Goal: Task Accomplishment & Management: Manage account settings

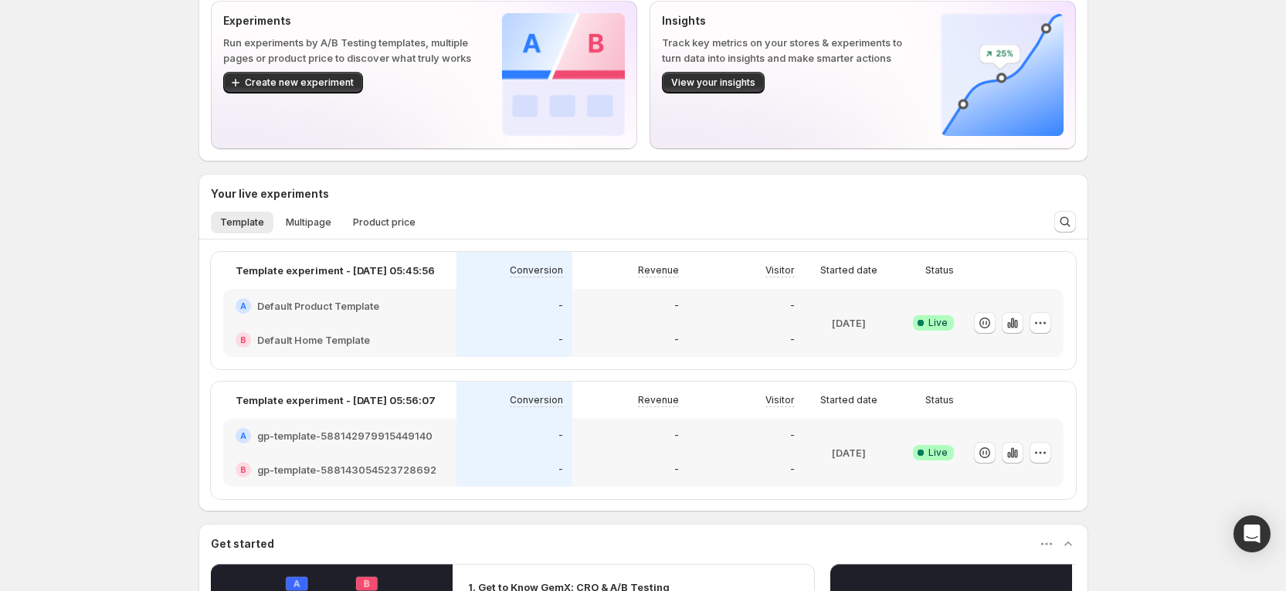
scroll to position [98, 0]
drag, startPoint x: 148, startPoint y: 319, endPoint x: 104, endPoint y: 336, distance: 47.2
click at [145, 319] on div "Welcome to GemX, Russia Le Funnel Optimization GemX: CRO & A/B Test lets you ru…" at bounding box center [643, 421] width 1286 height 1039
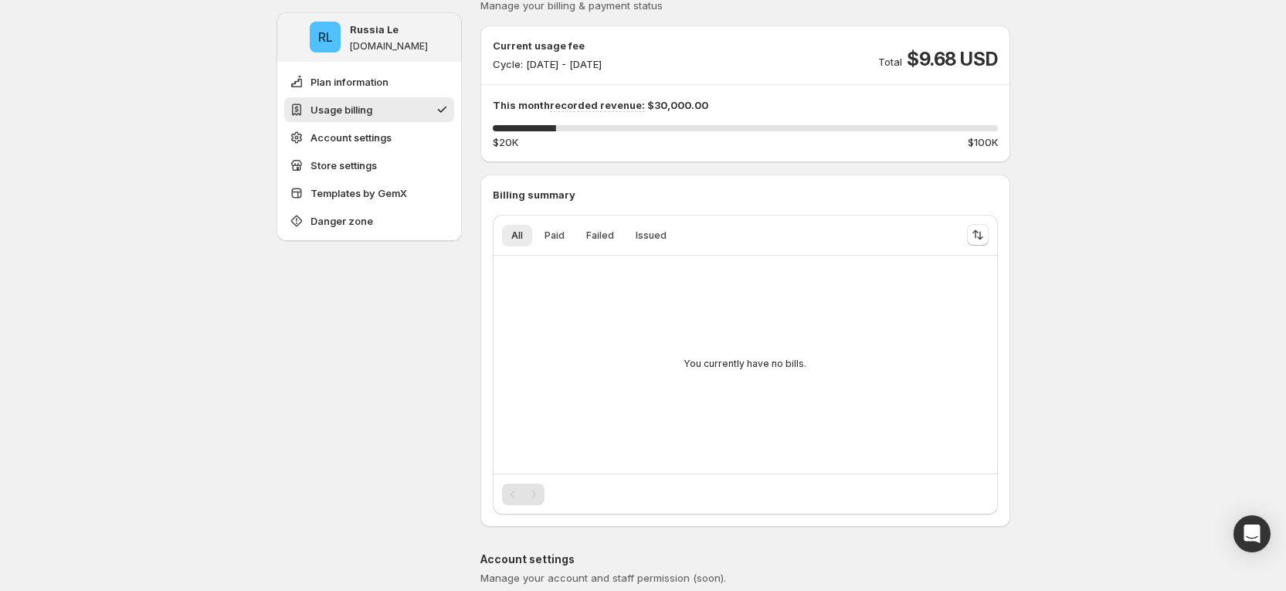
scroll to position [214, 0]
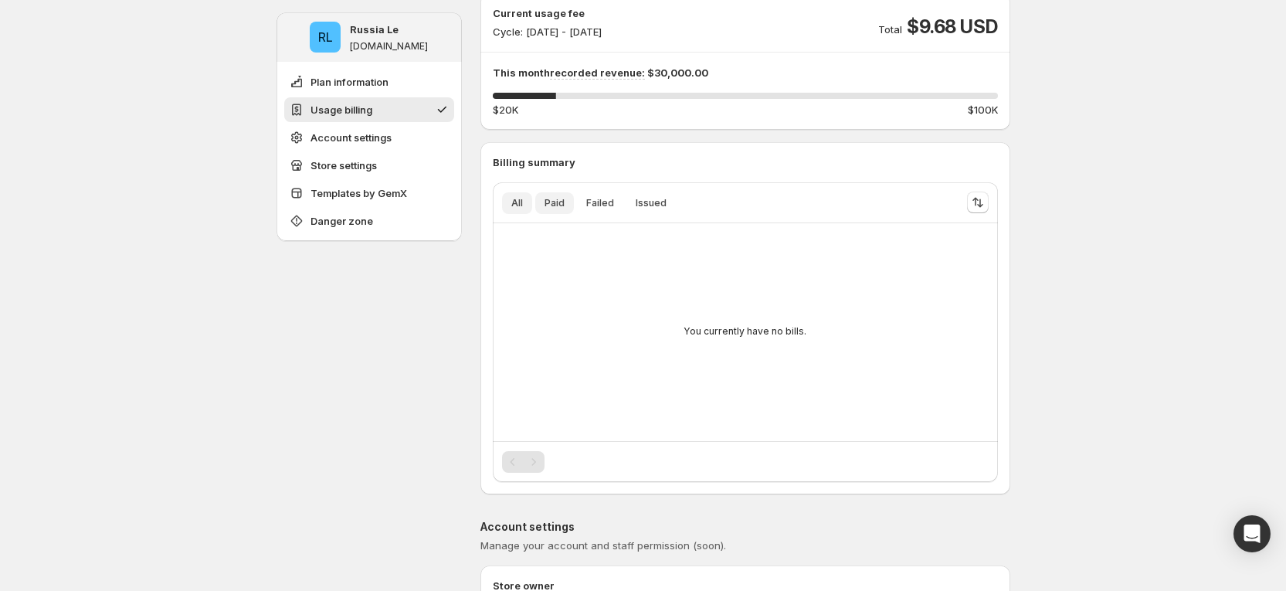
click at [562, 212] on button "Paid" at bounding box center [554, 203] width 39 height 22
click at [596, 208] on span "Failed" at bounding box center [600, 203] width 28 height 12
click at [642, 209] on span "Issued" at bounding box center [651, 203] width 31 height 12
click at [559, 210] on button "Paid" at bounding box center [554, 203] width 39 height 22
click at [593, 201] on span "Failed" at bounding box center [600, 203] width 28 height 12
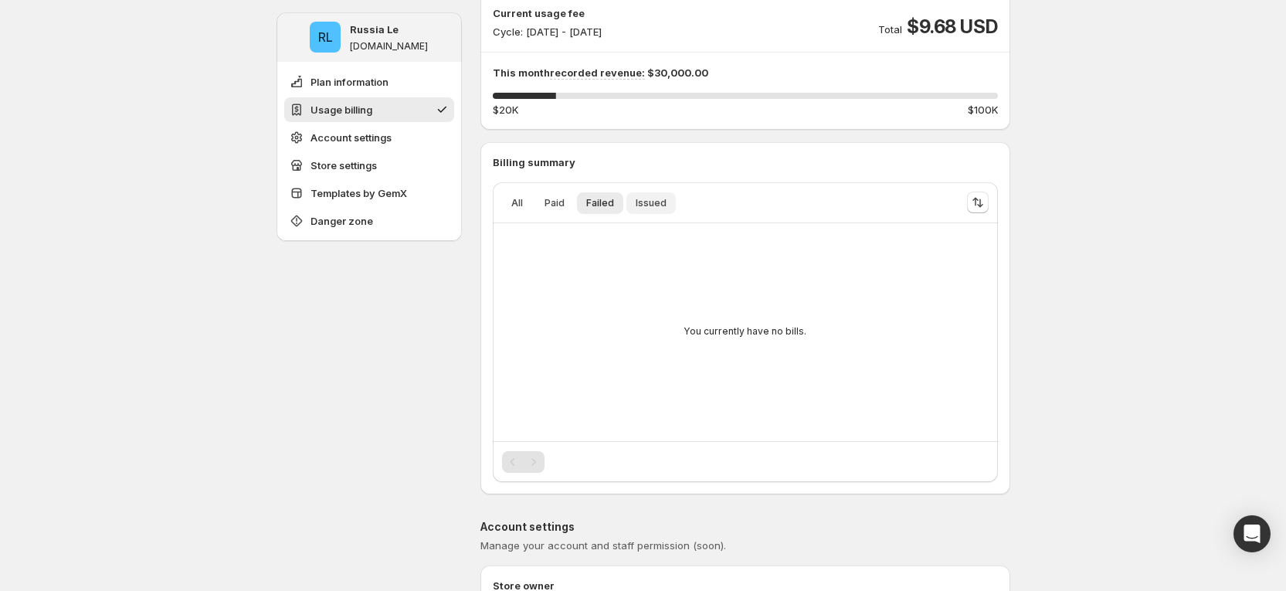
click at [660, 202] on span "Issued" at bounding box center [651, 203] width 31 height 12
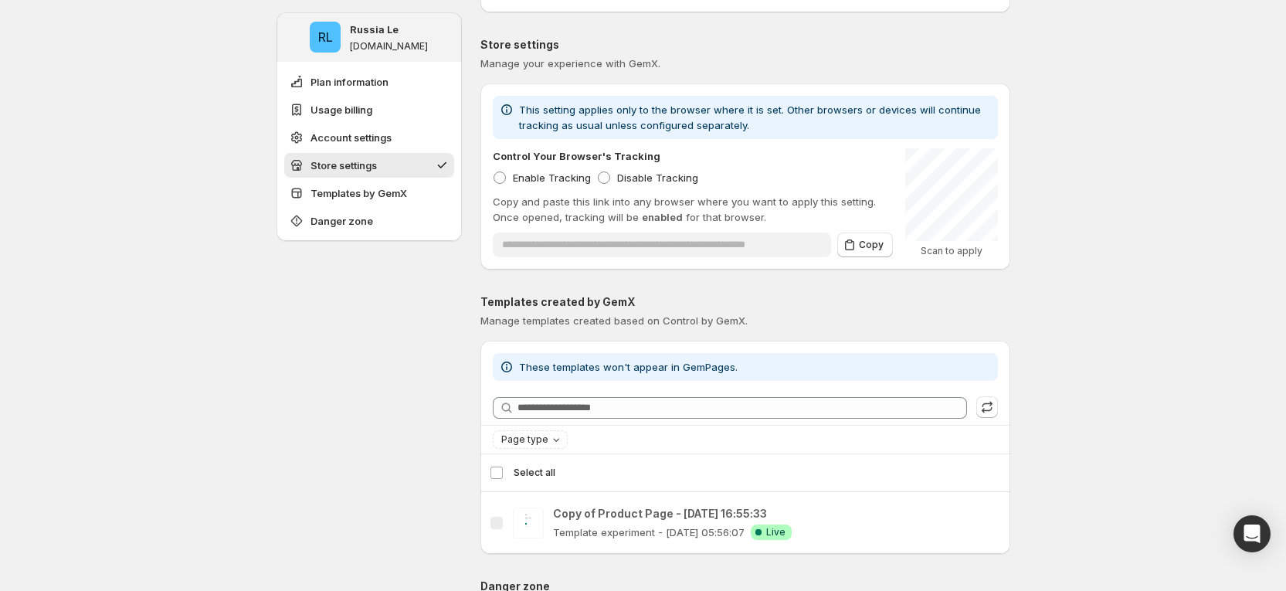
scroll to position [1257, 0]
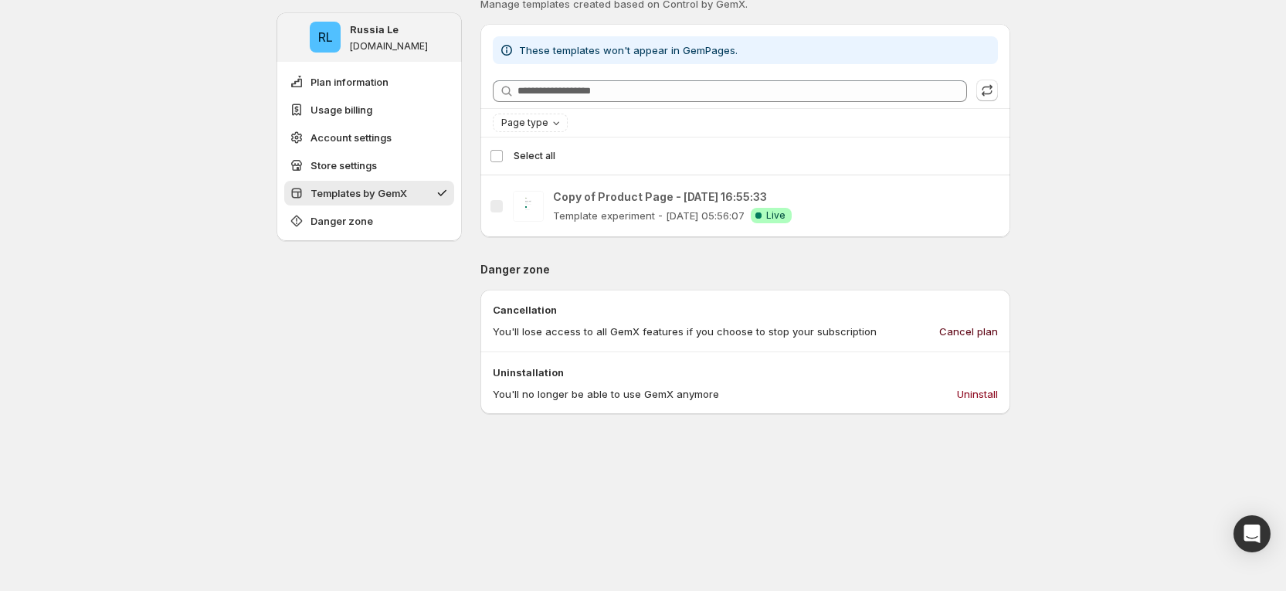
click at [979, 333] on span "Cancel plan" at bounding box center [968, 331] width 59 height 15
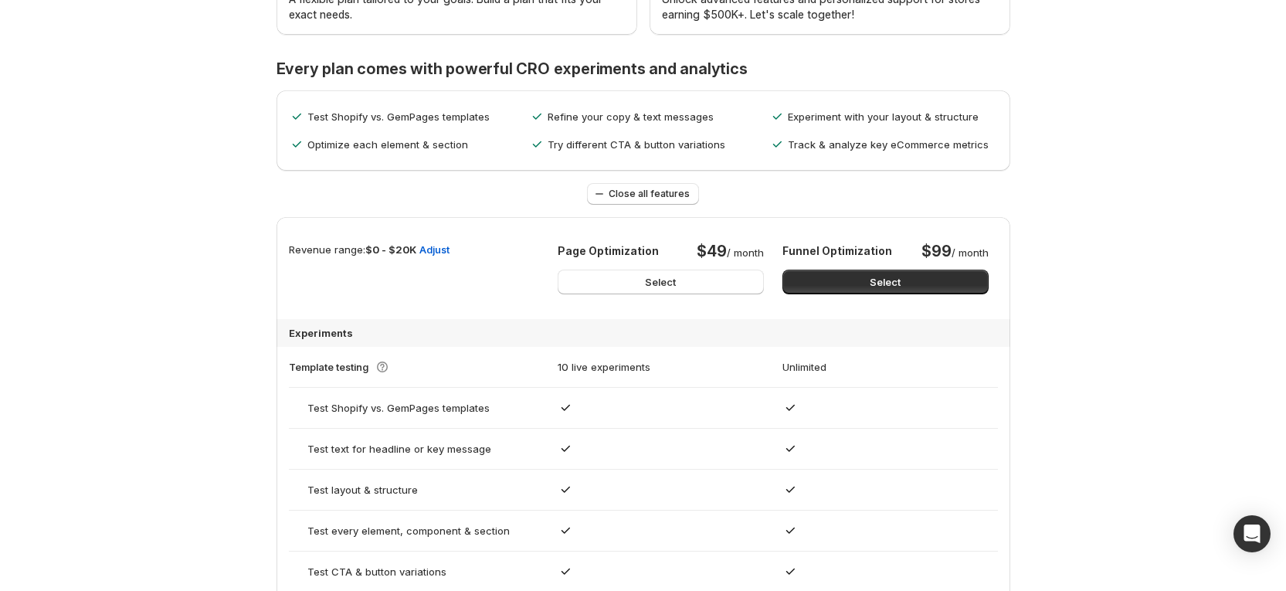
scroll to position [695, 0]
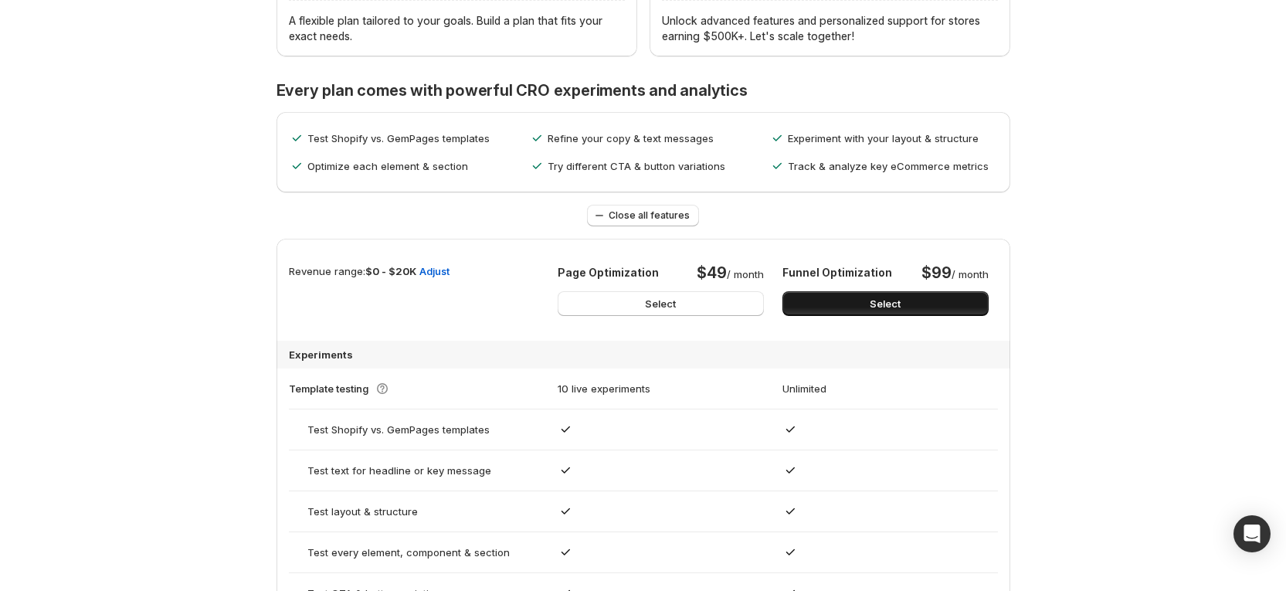
click at [882, 300] on span "Select" at bounding box center [885, 303] width 31 height 15
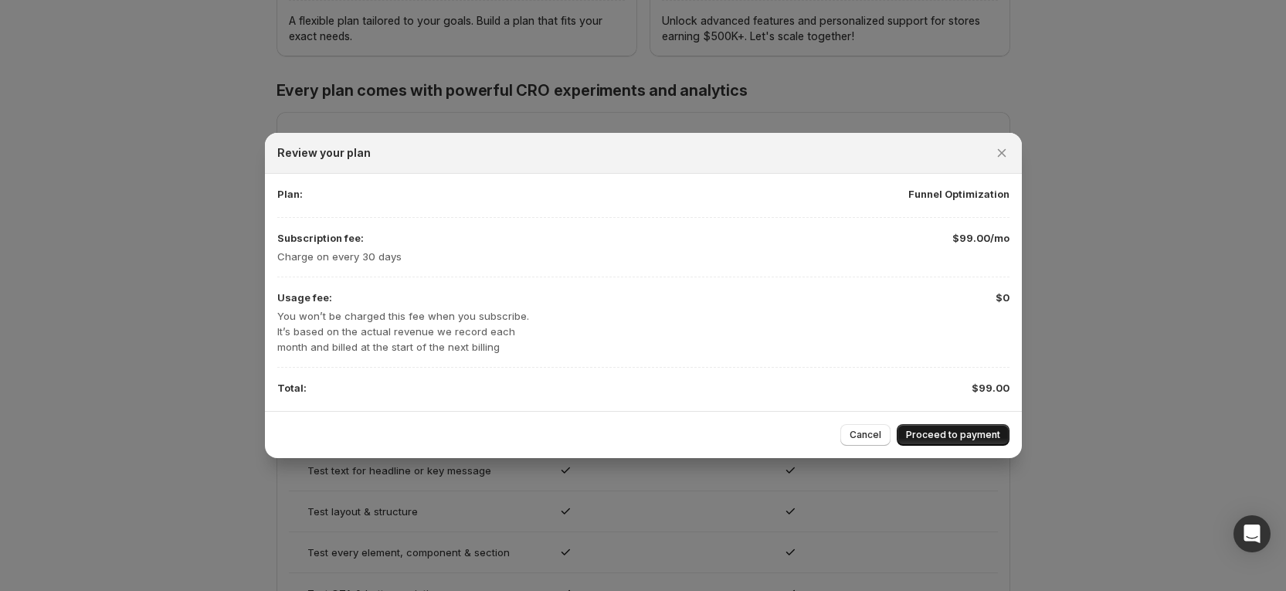
click at [951, 435] on span "Proceed to payment" at bounding box center [953, 435] width 94 height 12
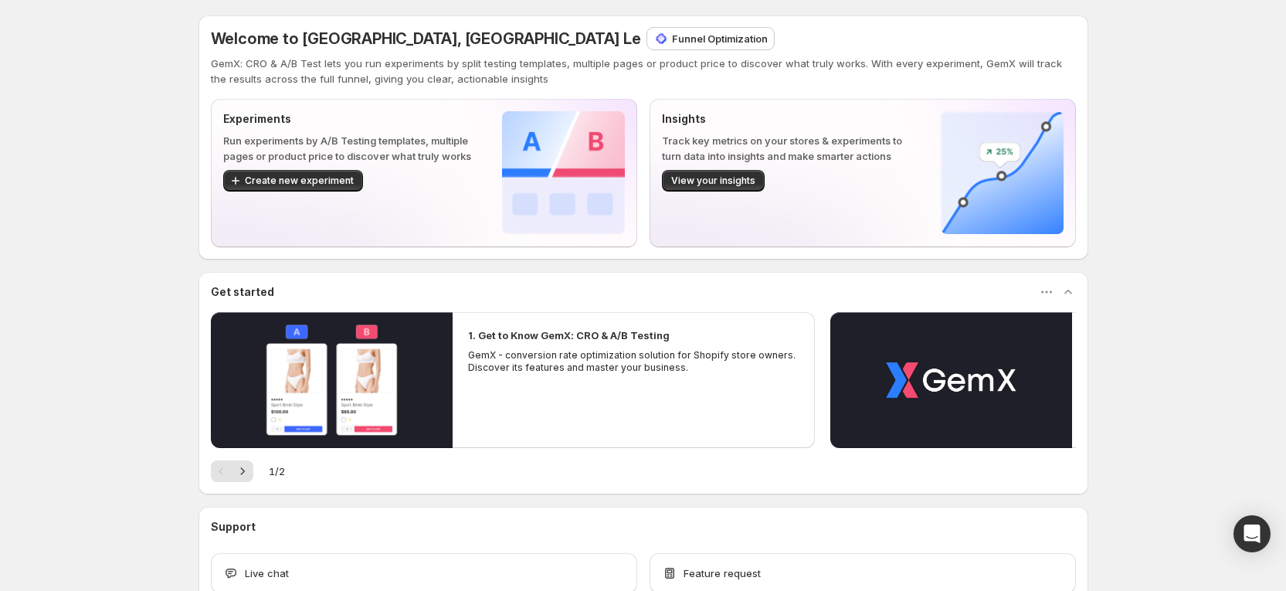
scroll to position [98, 0]
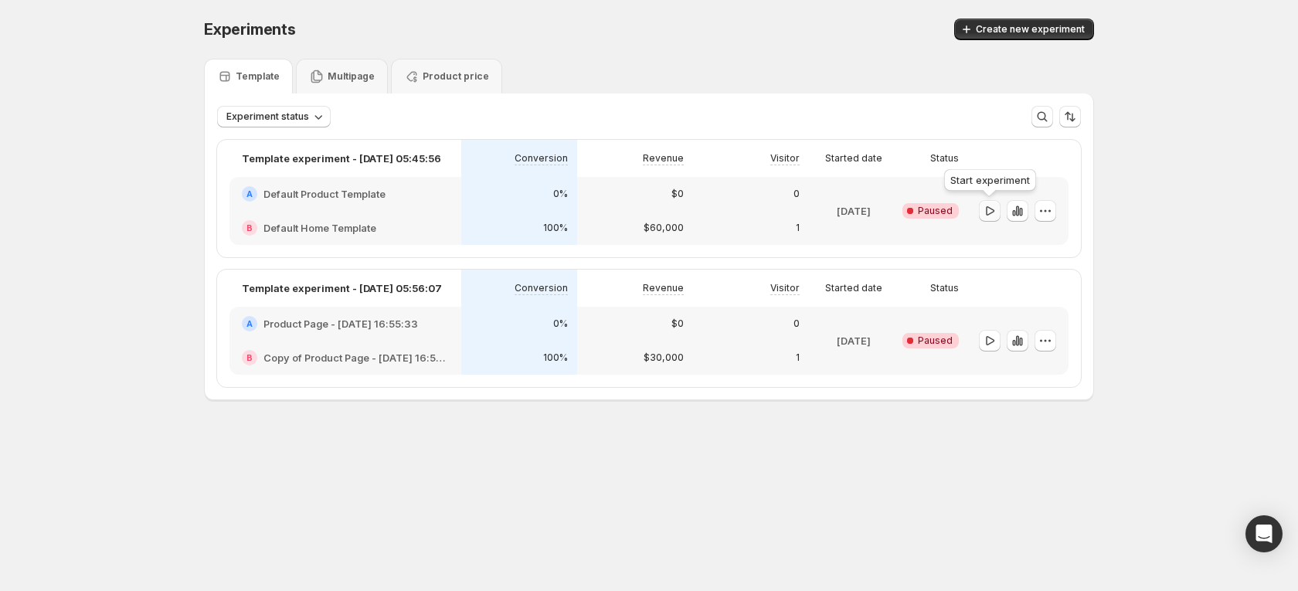
click at [999, 207] on button "button" at bounding box center [990, 211] width 22 height 22
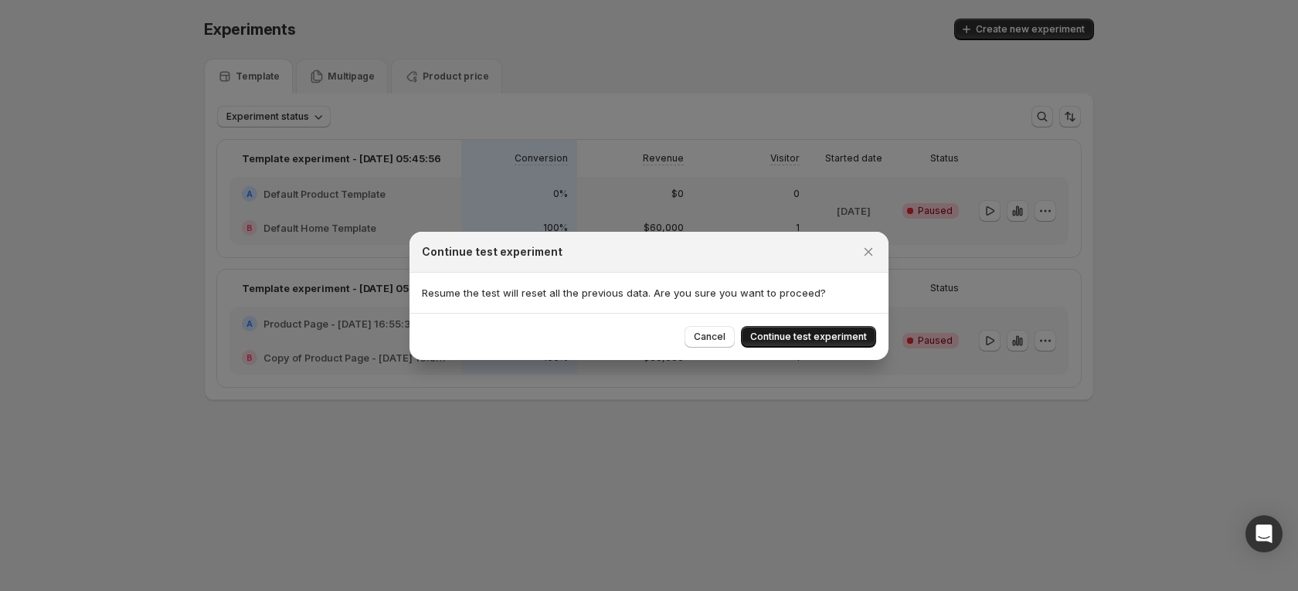
click at [844, 330] on button "Continue test experiment" at bounding box center [808, 337] width 135 height 22
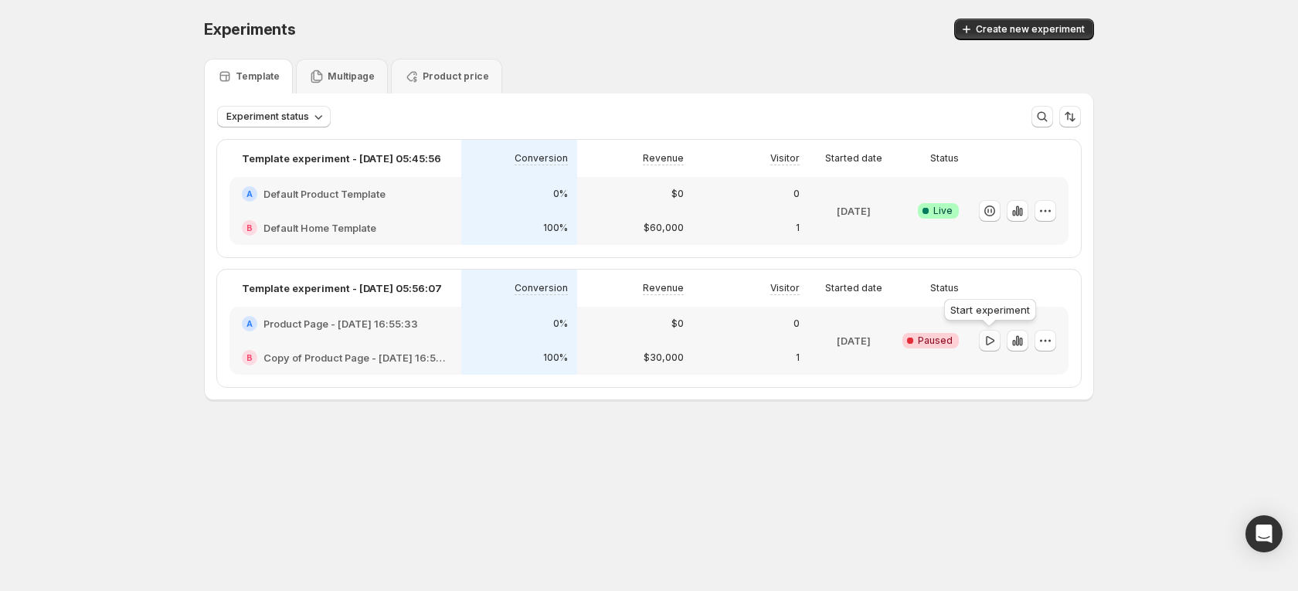
click at [990, 338] on icon "button" at bounding box center [990, 339] width 8 height 9
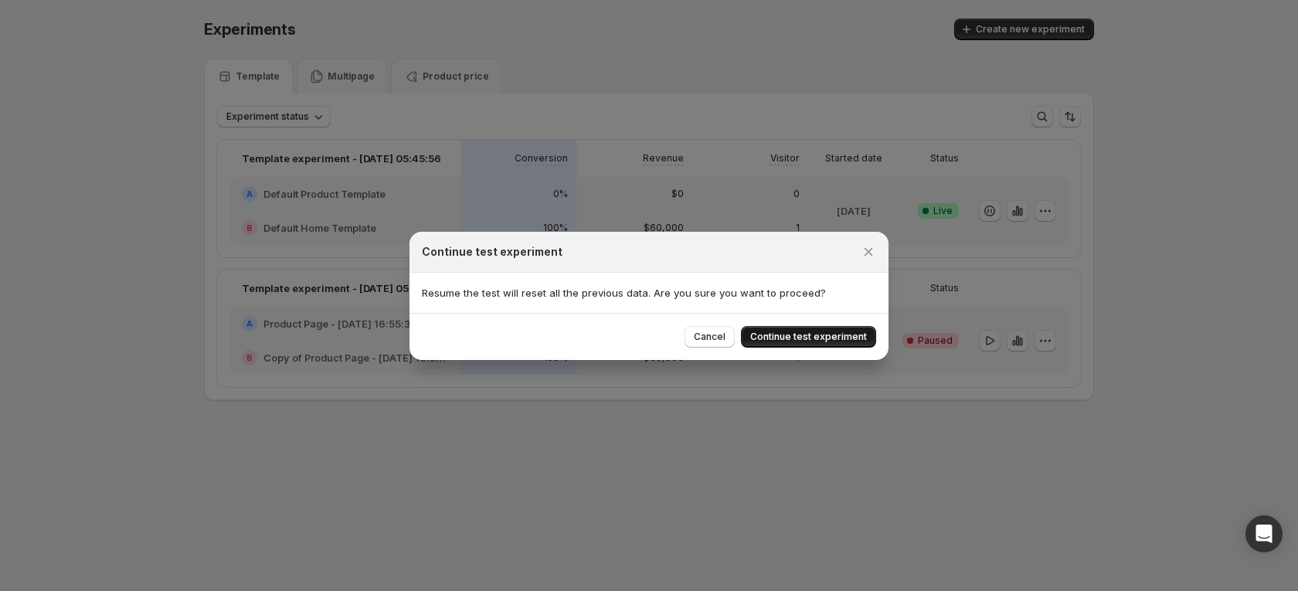
click at [856, 333] on span "Continue test experiment" at bounding box center [808, 337] width 117 height 12
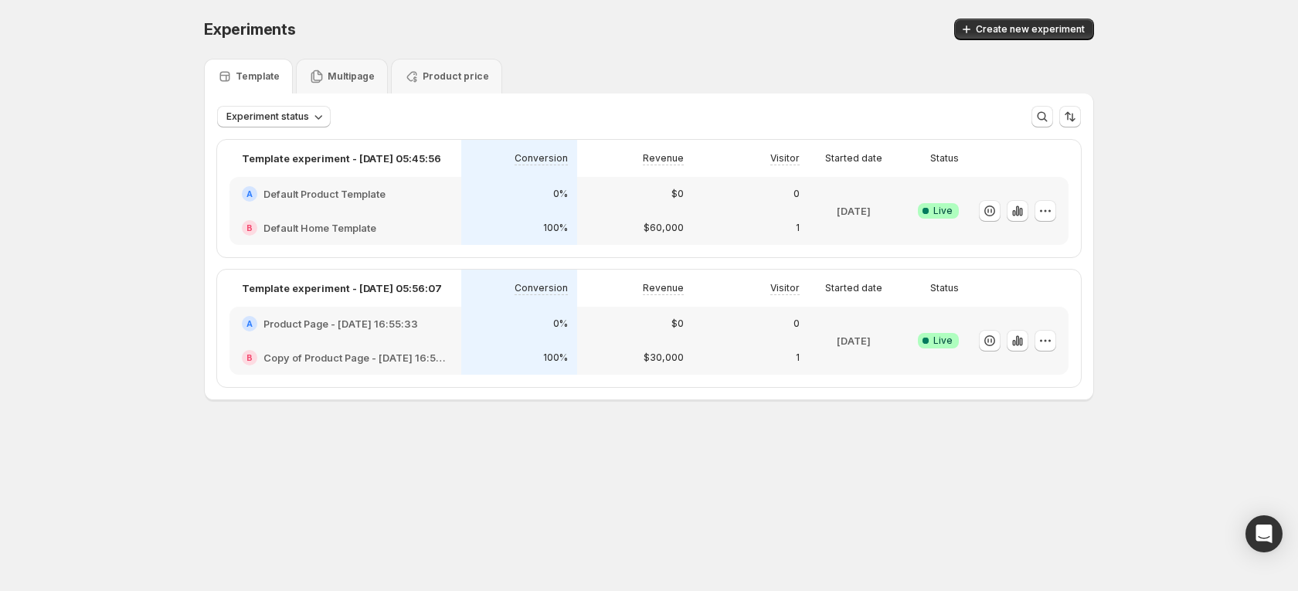
click at [341, 317] on h2 "Product Page - [DATE] 16:55:33" at bounding box center [340, 323] width 155 height 15
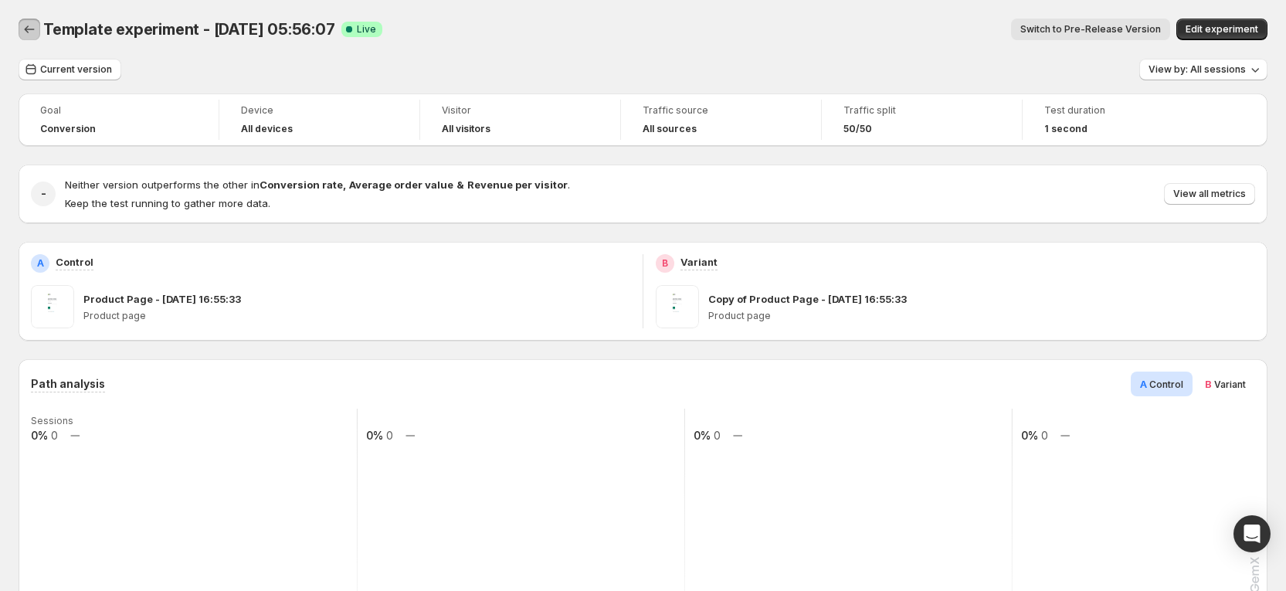
click at [30, 31] on icon "Back" at bounding box center [29, 29] width 15 height 15
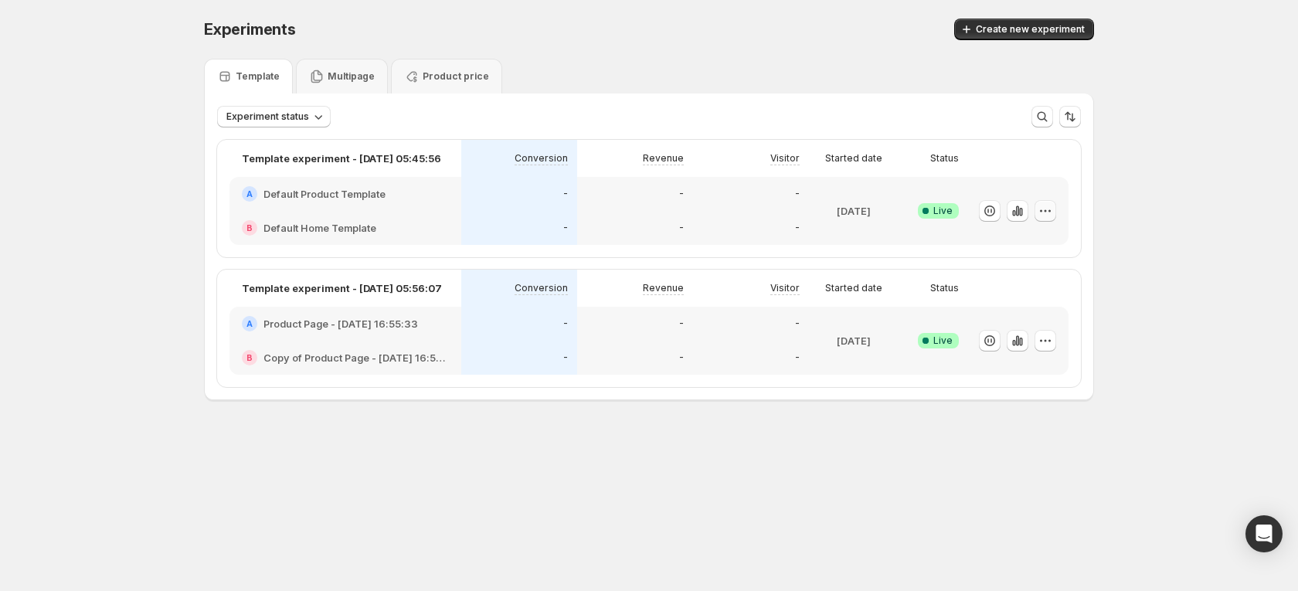
click at [1045, 207] on icon "button" at bounding box center [1045, 210] width 15 height 15
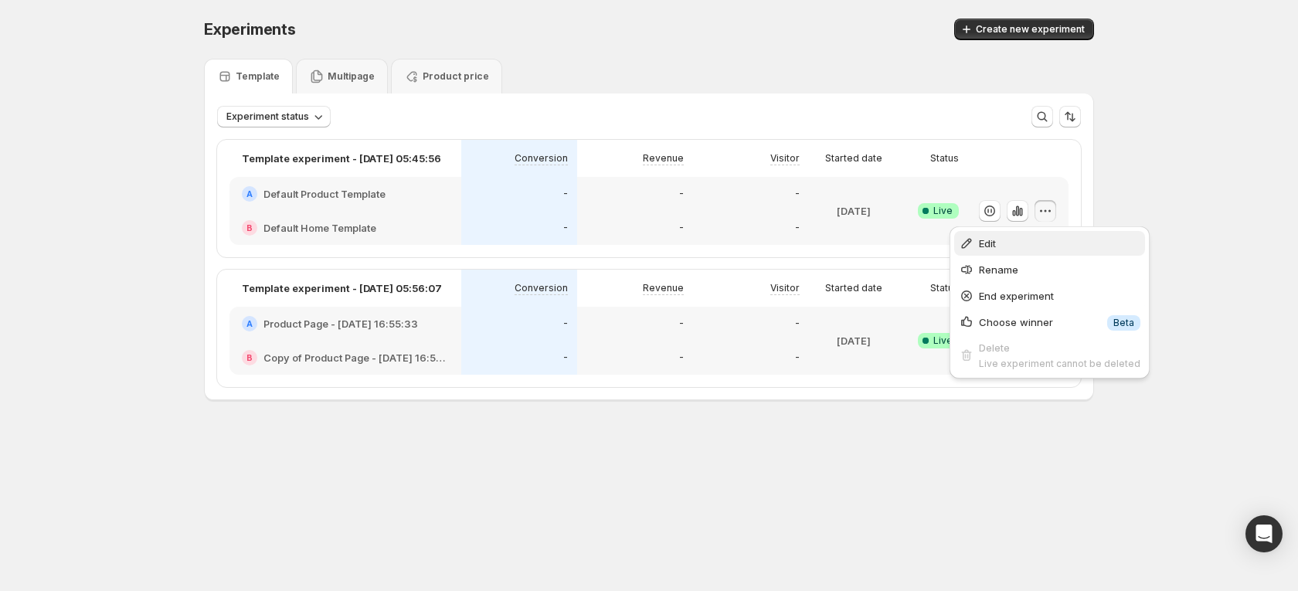
click at [996, 247] on span "Edit" at bounding box center [987, 243] width 17 height 12
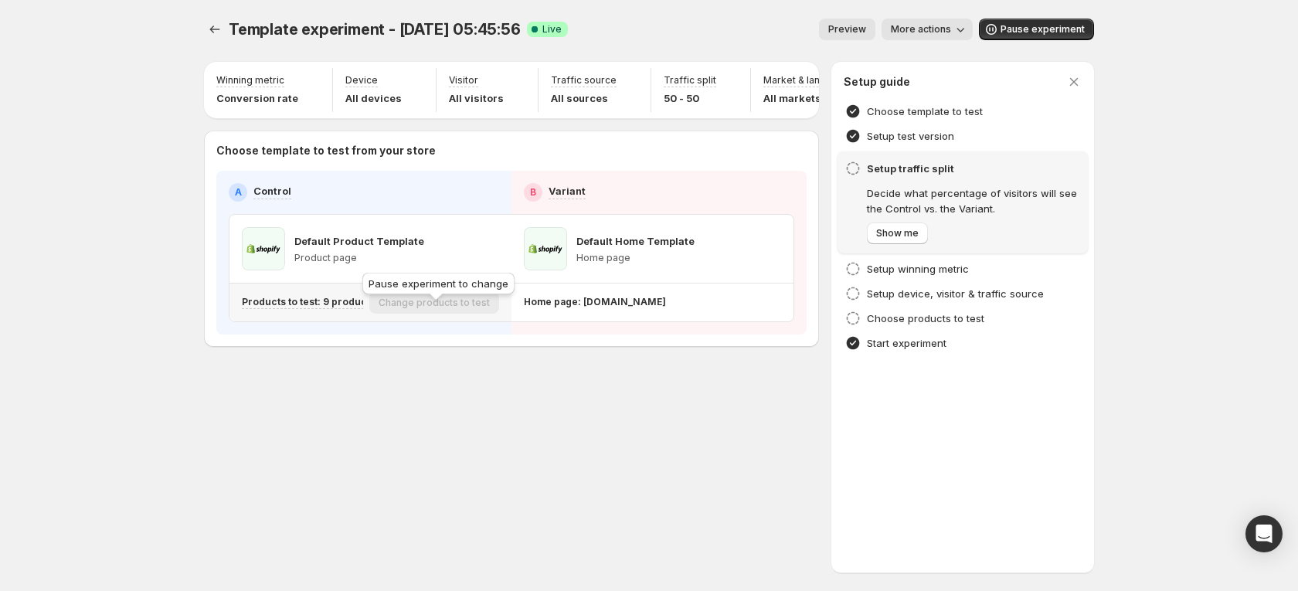
click at [420, 310] on div "Change products to test" at bounding box center [434, 303] width 130 height 22
click at [423, 284] on div "Pause experiment to change" at bounding box center [438, 287] width 158 height 34
click at [326, 308] on p "Products to test: 9 products" at bounding box center [309, 302] width 134 height 12
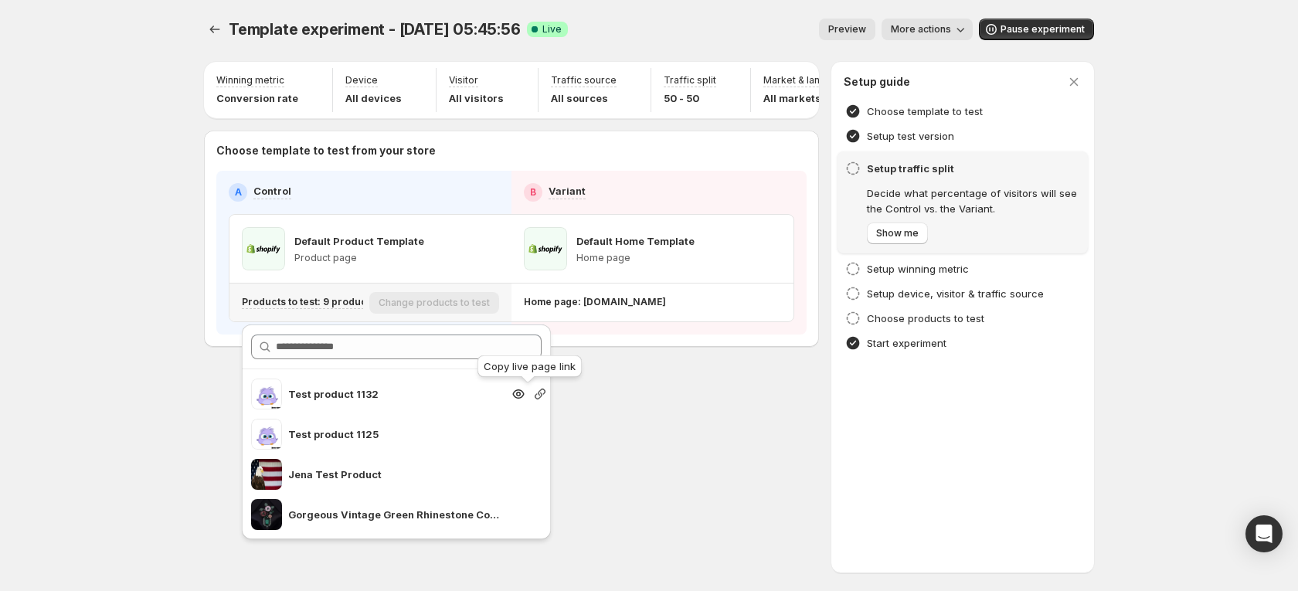
click at [532, 394] on icon "button" at bounding box center [539, 393] width 15 height 15
click at [199, 27] on div "Template experiment - Oct 10, 05:45:56. This page is ready Template experiment …" at bounding box center [648, 215] width 927 height 430
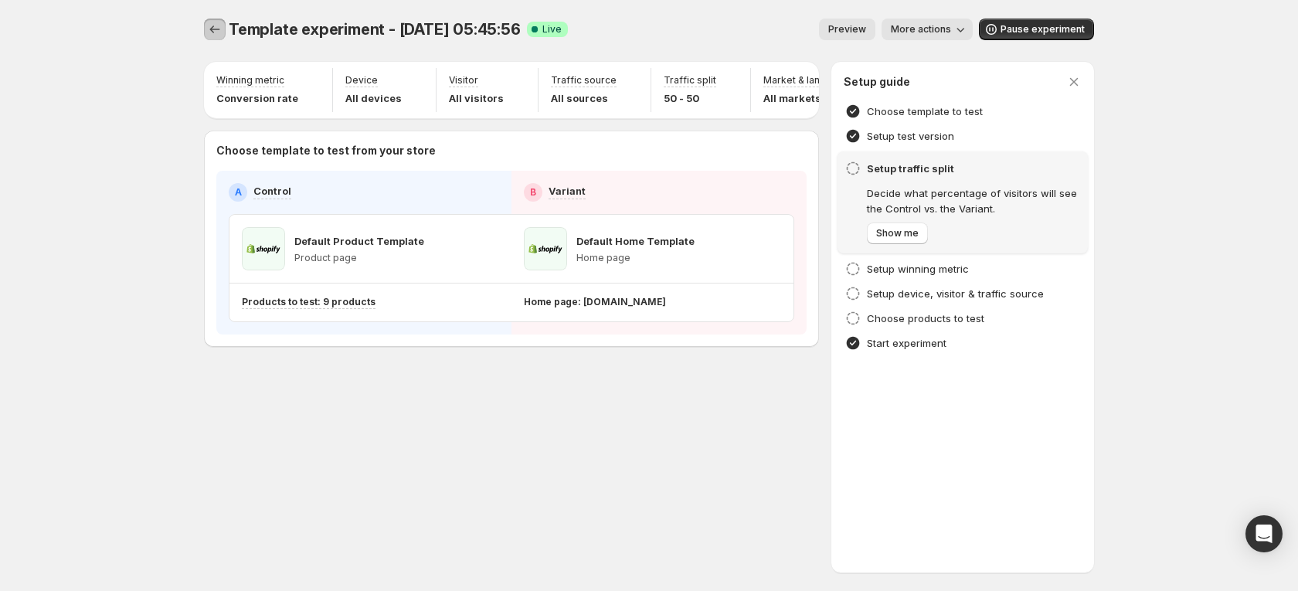
click at [213, 26] on icon "Experiments" at bounding box center [215, 29] width 10 height 8
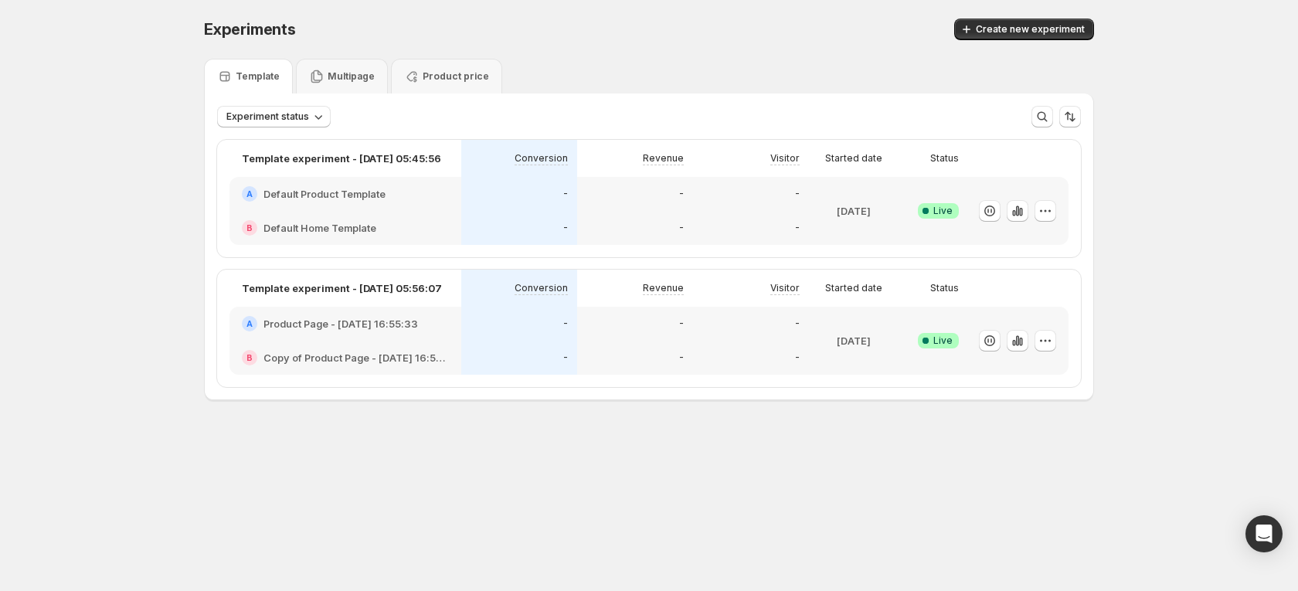
click at [586, 211] on div "-" at bounding box center [635, 228] width 116 height 34
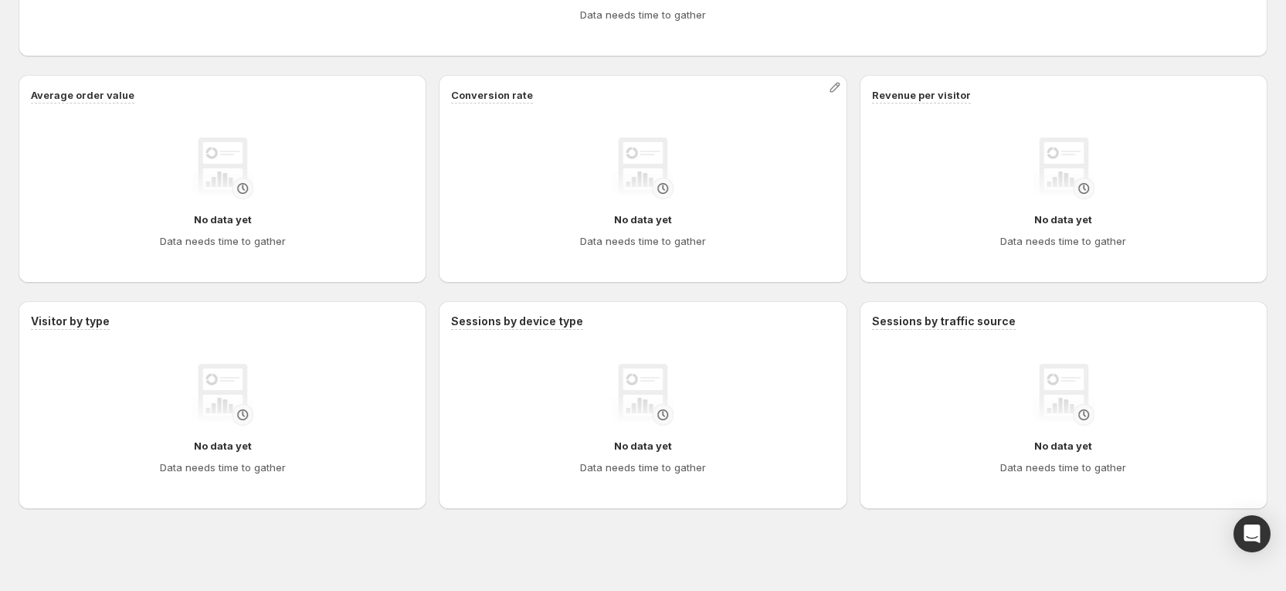
scroll to position [938, 0]
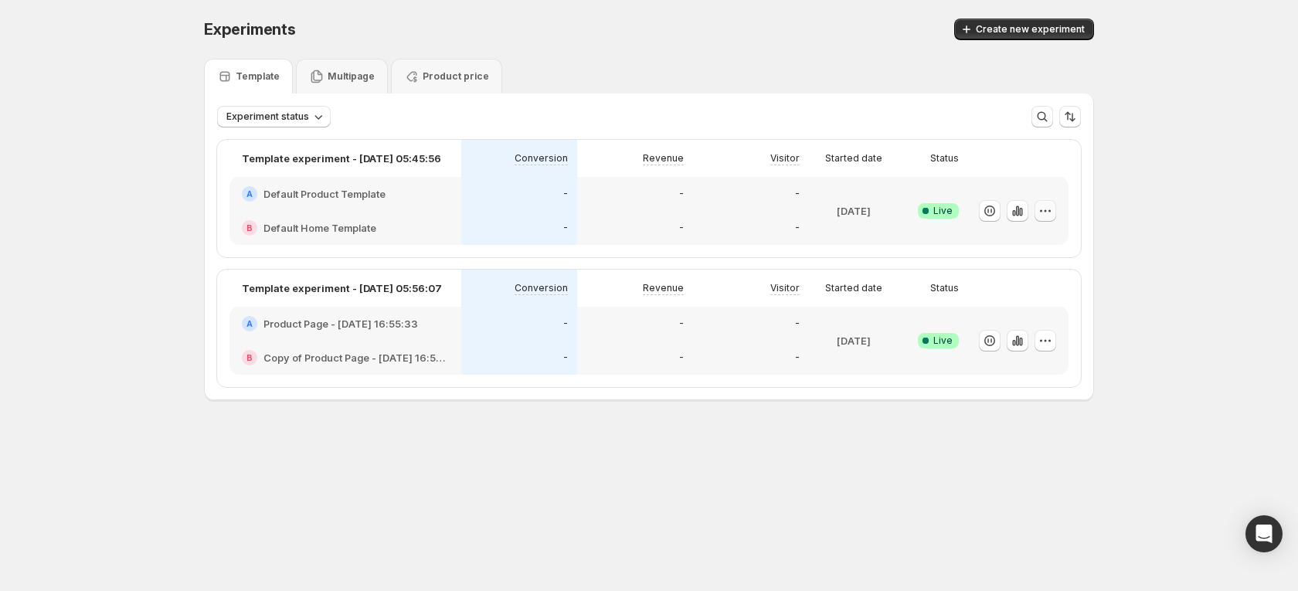
click at [1042, 215] on icon "button" at bounding box center [1045, 210] width 15 height 15
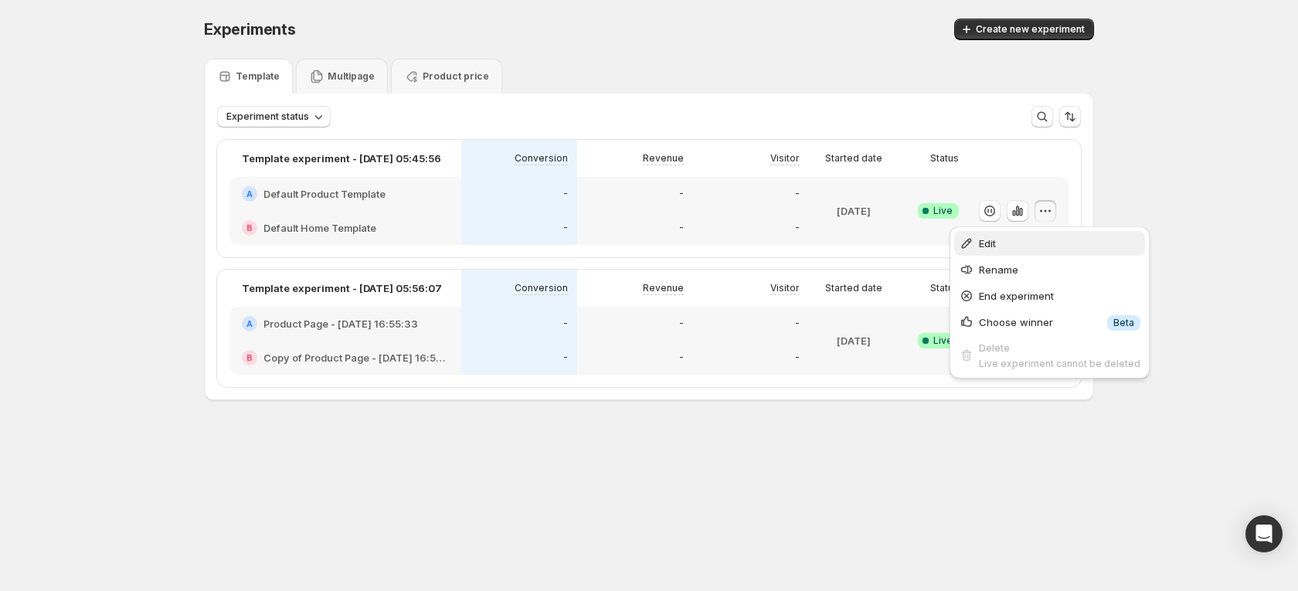
click at [1026, 248] on span "Edit" at bounding box center [1059, 243] width 161 height 15
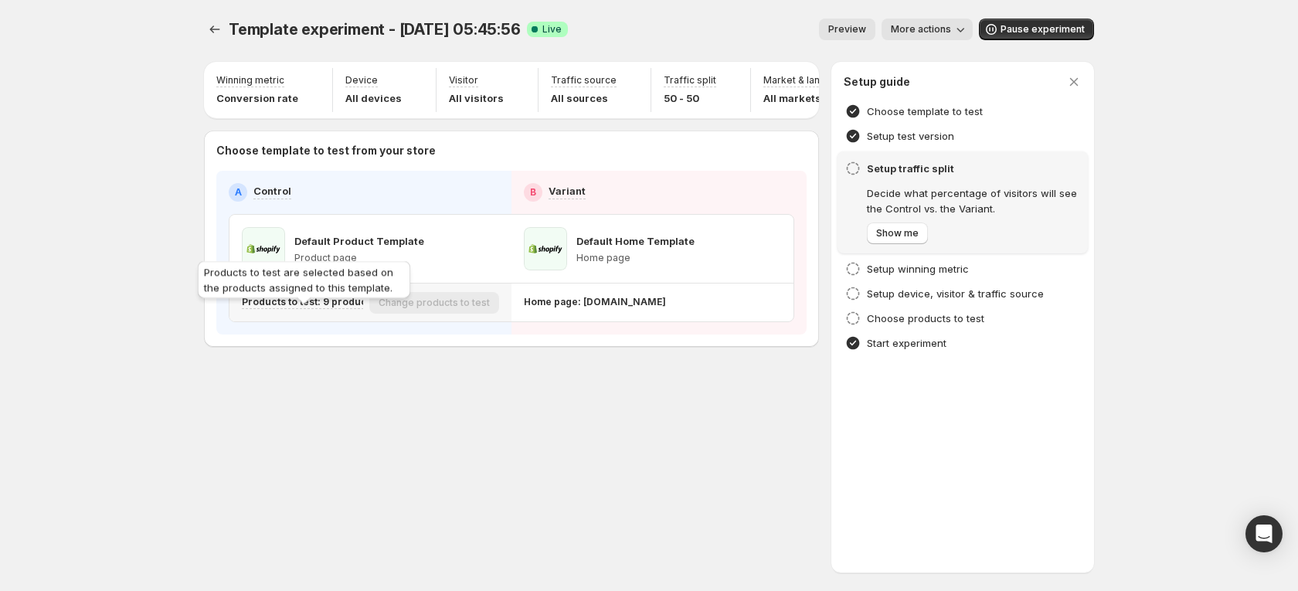
click at [346, 308] on p "Products to test: 9 products" at bounding box center [309, 302] width 134 height 12
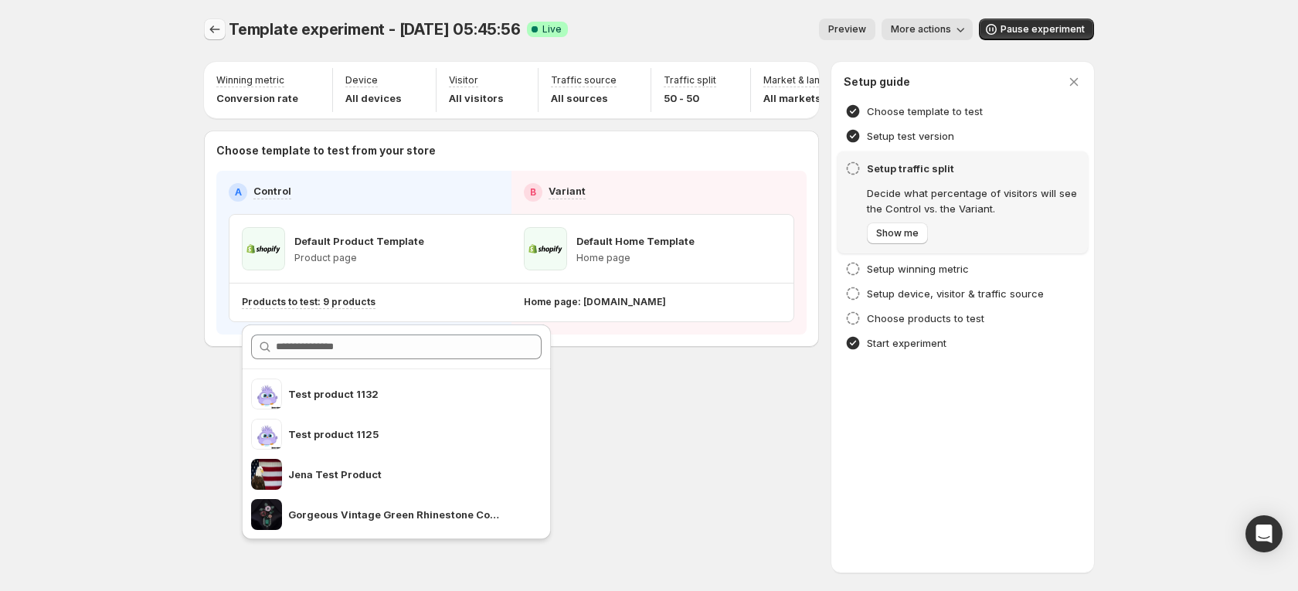
click at [218, 28] on icon "Experiments" at bounding box center [214, 29] width 15 height 15
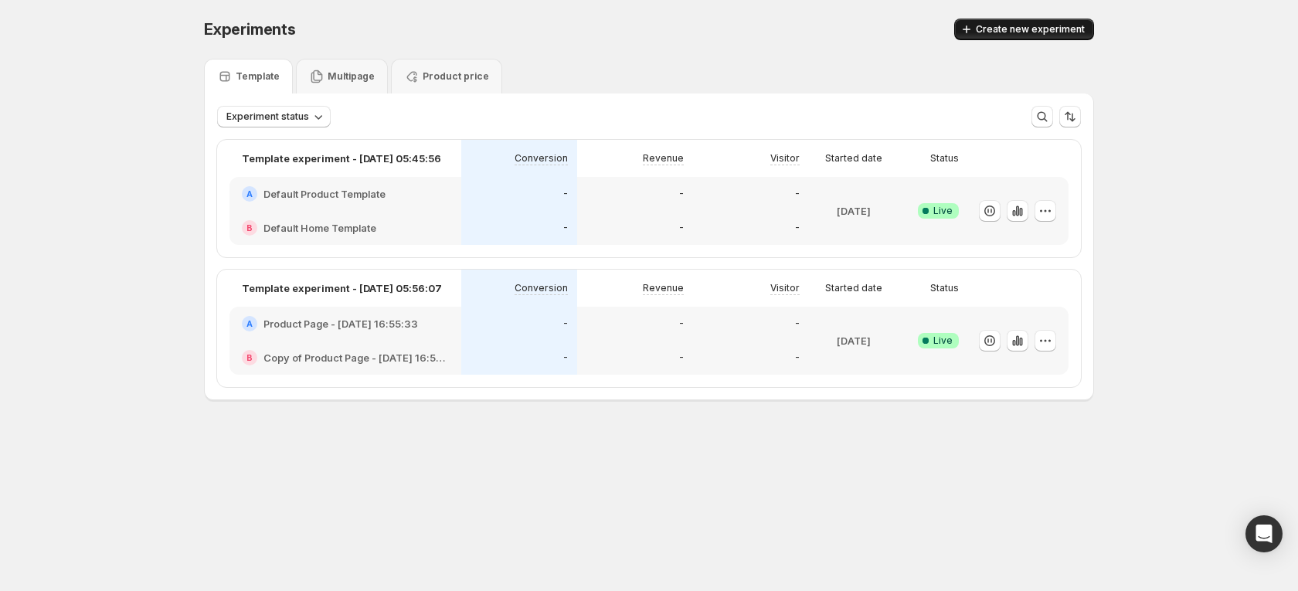
click at [1055, 33] on span "Create new experiment" at bounding box center [1030, 29] width 109 height 12
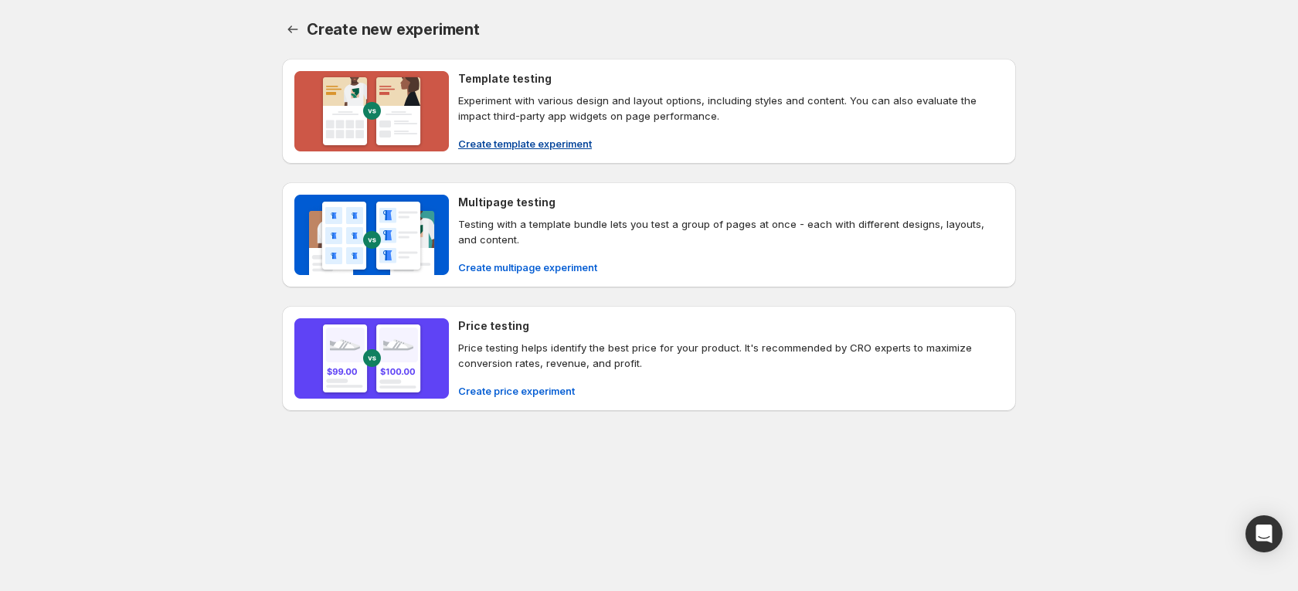
click at [576, 131] on button "Create template experiment" at bounding box center [525, 143] width 152 height 25
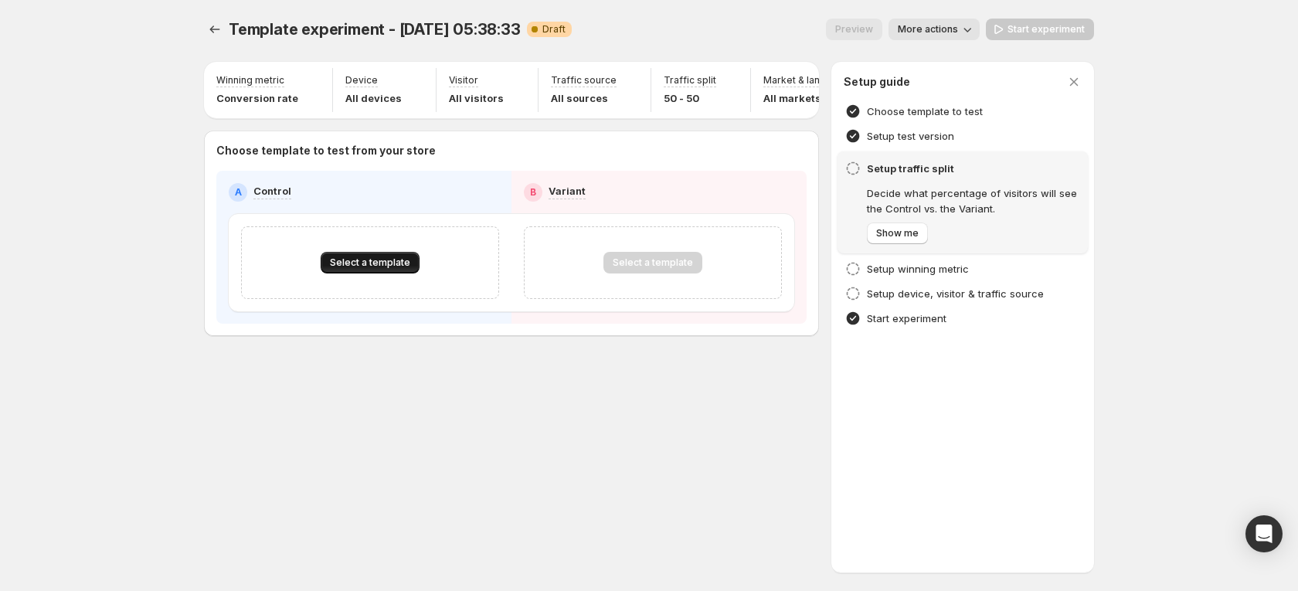
click at [402, 269] on span "Select a template" at bounding box center [370, 262] width 80 height 12
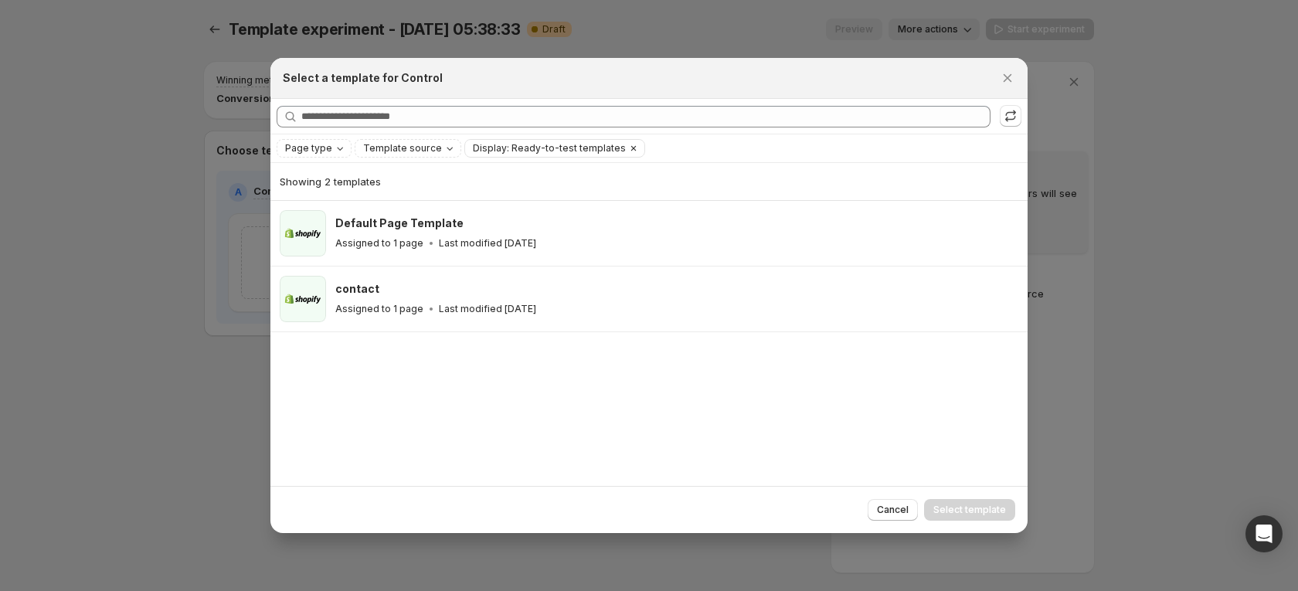
click at [558, 152] on span "Display: Ready-to-test templates" at bounding box center [549, 148] width 153 height 12
click at [1009, 120] on icon ":r5v:" at bounding box center [1010, 115] width 15 height 15
click at [999, 120] on div "Searching all templates" at bounding box center [649, 116] width 745 height 22
click at [1005, 112] on icon ":r5v:" at bounding box center [1010, 115] width 15 height 15
click at [1018, 114] on button ":r5v:" at bounding box center [1011, 116] width 22 height 22
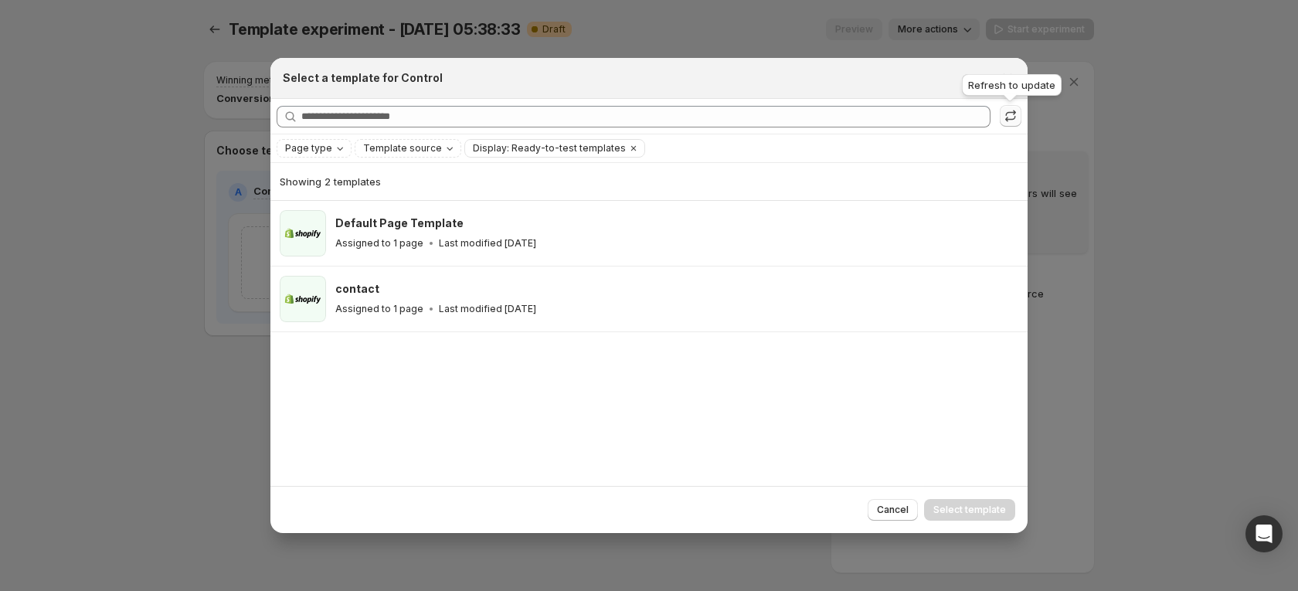
click at [1013, 114] on icon ":r5v:" at bounding box center [1010, 115] width 15 height 15
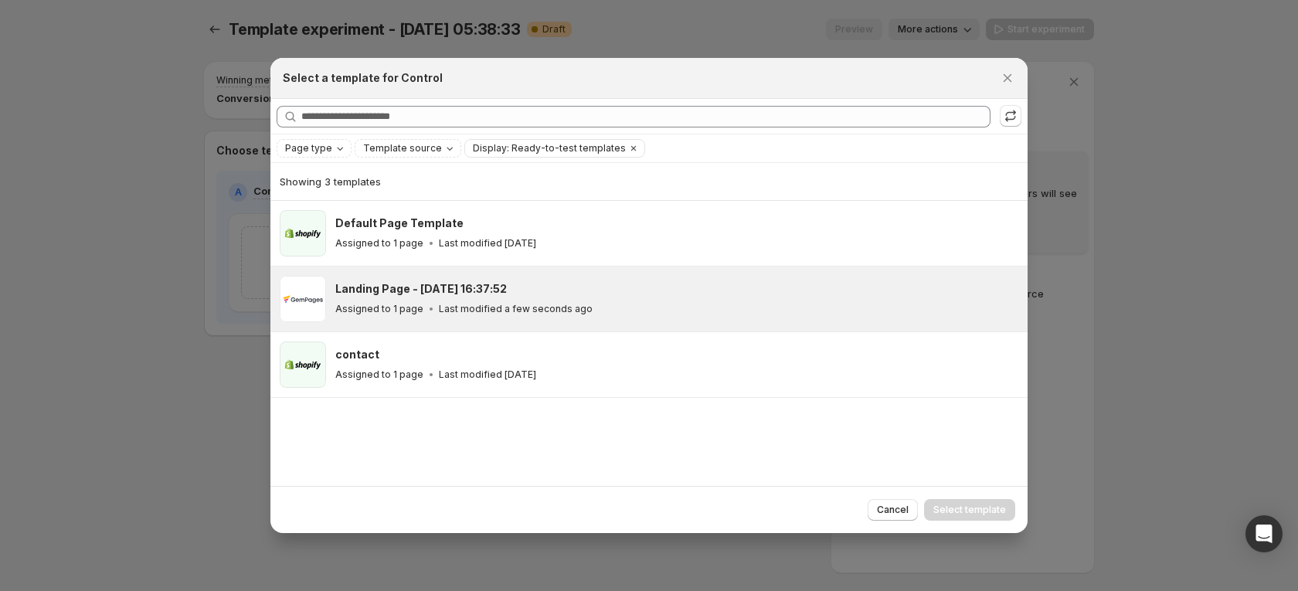
click at [507, 280] on div "Landing Page - Oct 13, 16:37:52 Assigned to 1 page Last modified a few seconds …" at bounding box center [676, 299] width 683 height 46
click at [959, 502] on button "Select template" at bounding box center [969, 510] width 91 height 22
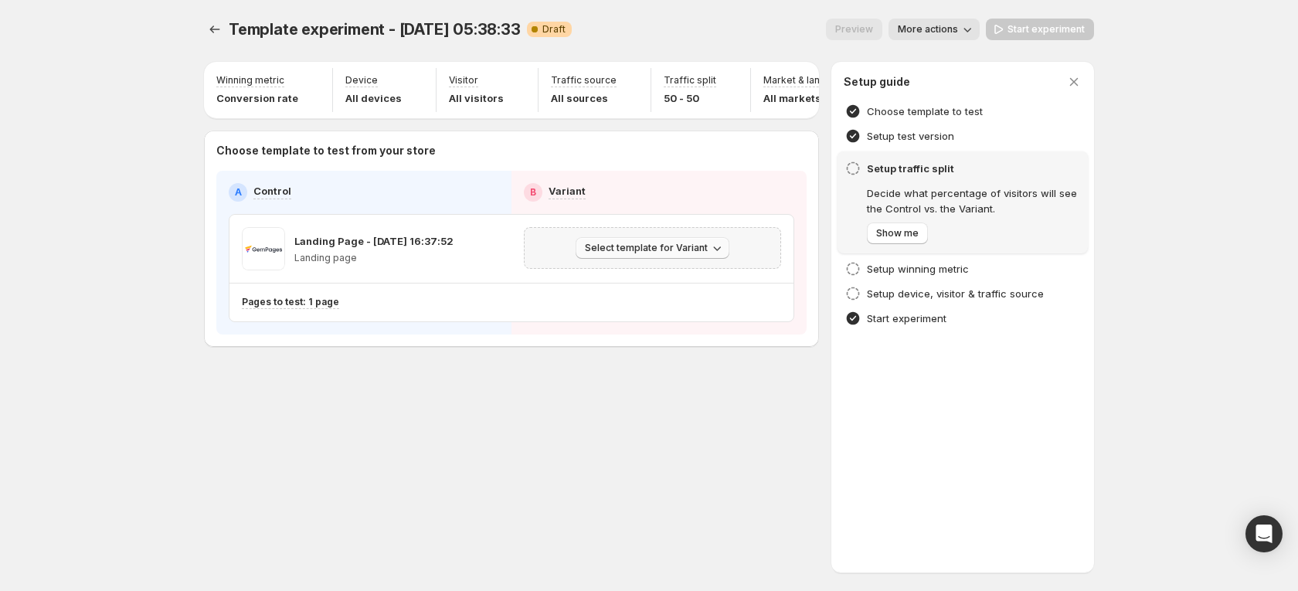
click at [722, 254] on icon "button" at bounding box center [716, 247] width 15 height 15
click at [677, 323] on span "Create Variant based on Control" at bounding box center [655, 318] width 158 height 12
click at [1048, 23] on span "Start experiment" at bounding box center [1045, 29] width 77 height 12
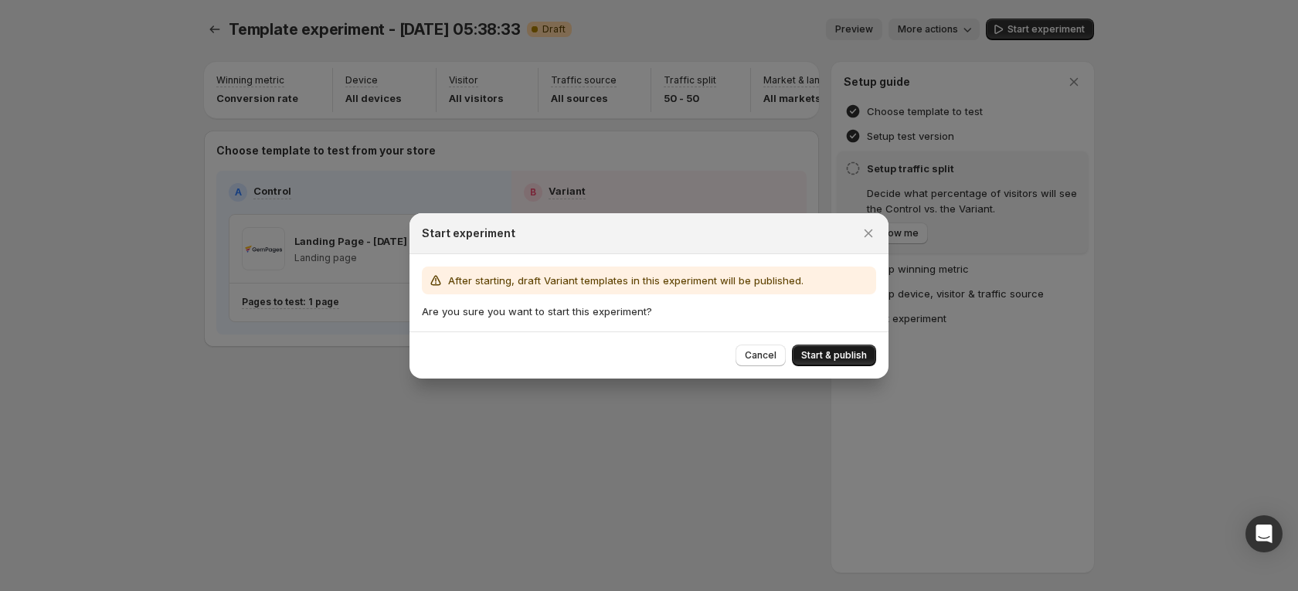
click at [818, 360] on span "Start & publish" at bounding box center [834, 355] width 66 height 12
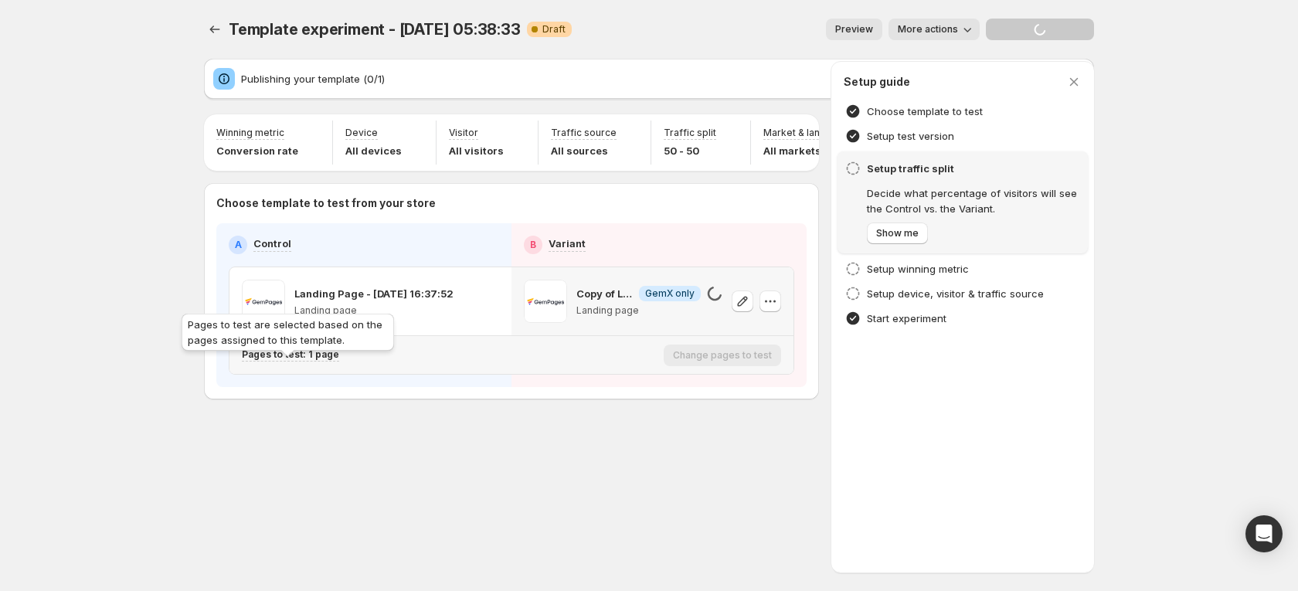
click at [300, 361] on p "Pages to test: 1 page" at bounding box center [290, 354] width 97 height 12
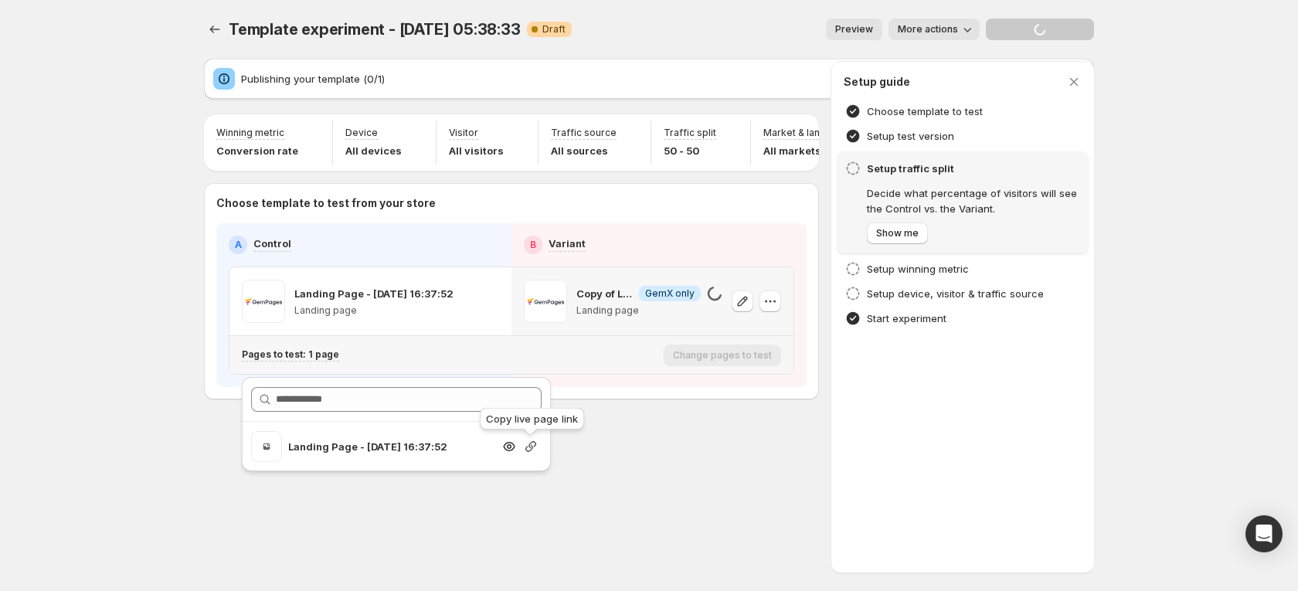
click at [528, 445] on icon "button" at bounding box center [530, 446] width 15 height 15
click at [770, 309] on icon "button" at bounding box center [770, 301] width 15 height 15
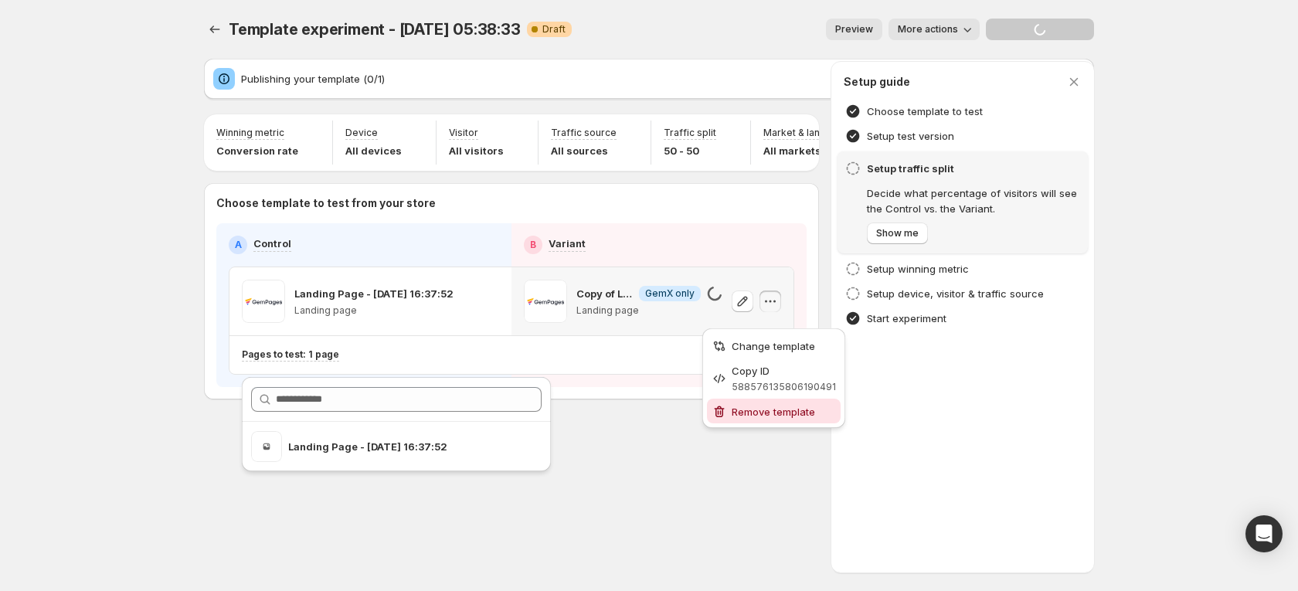
click at [774, 413] on span "Remove template" at bounding box center [773, 412] width 83 height 12
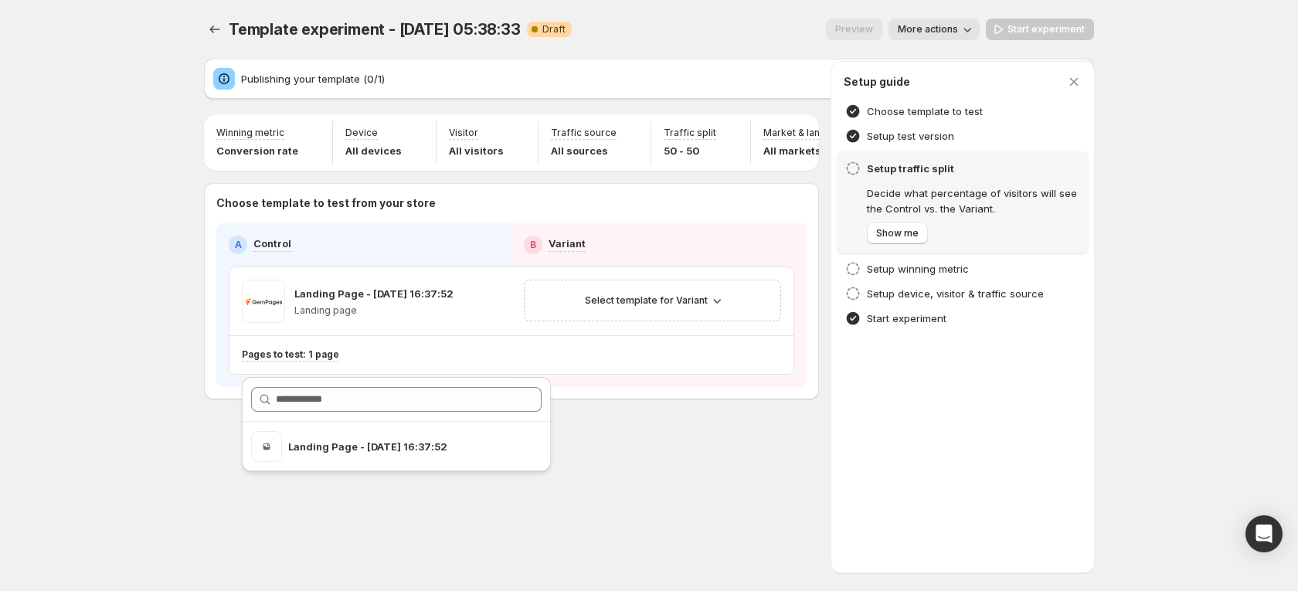
click at [603, 496] on div "Template experiment - Oct 13, 05:38:33. This page is ready Template experiment …" at bounding box center [648, 295] width 927 height 591
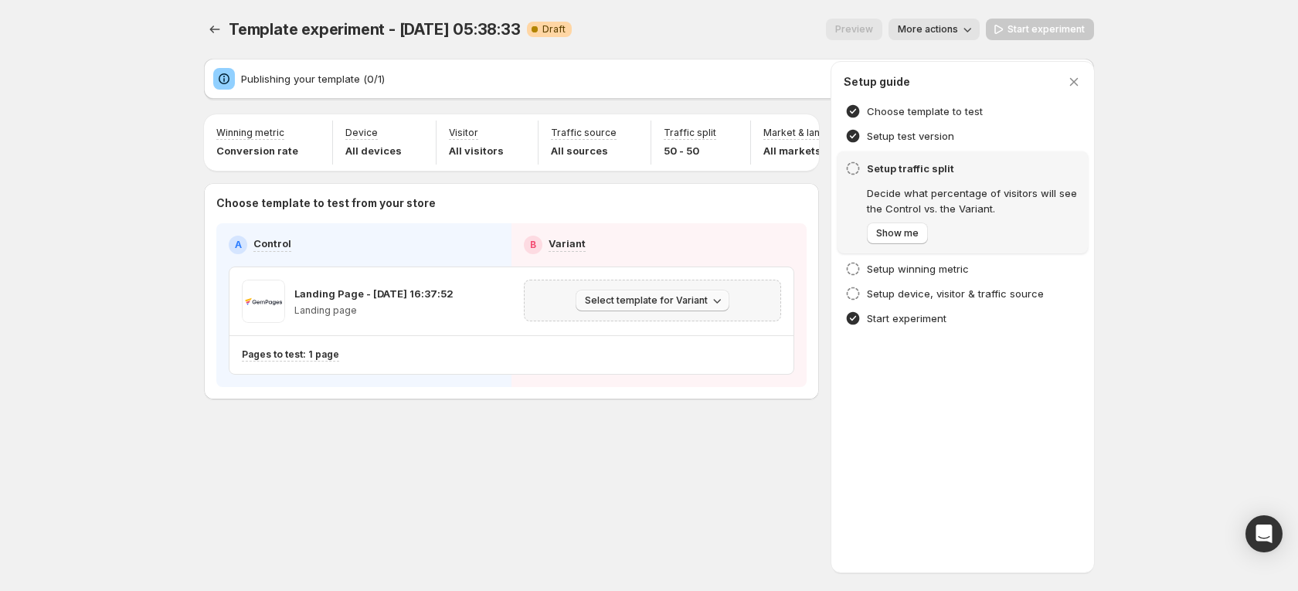
drag, startPoint x: 141, startPoint y: 182, endPoint x: 720, endPoint y: 318, distance: 595.3
click at [720, 308] on icon "button" at bounding box center [716, 300] width 15 height 15
click at [701, 369] on span "Create Variant based on Control" at bounding box center [655, 371] width 158 height 12
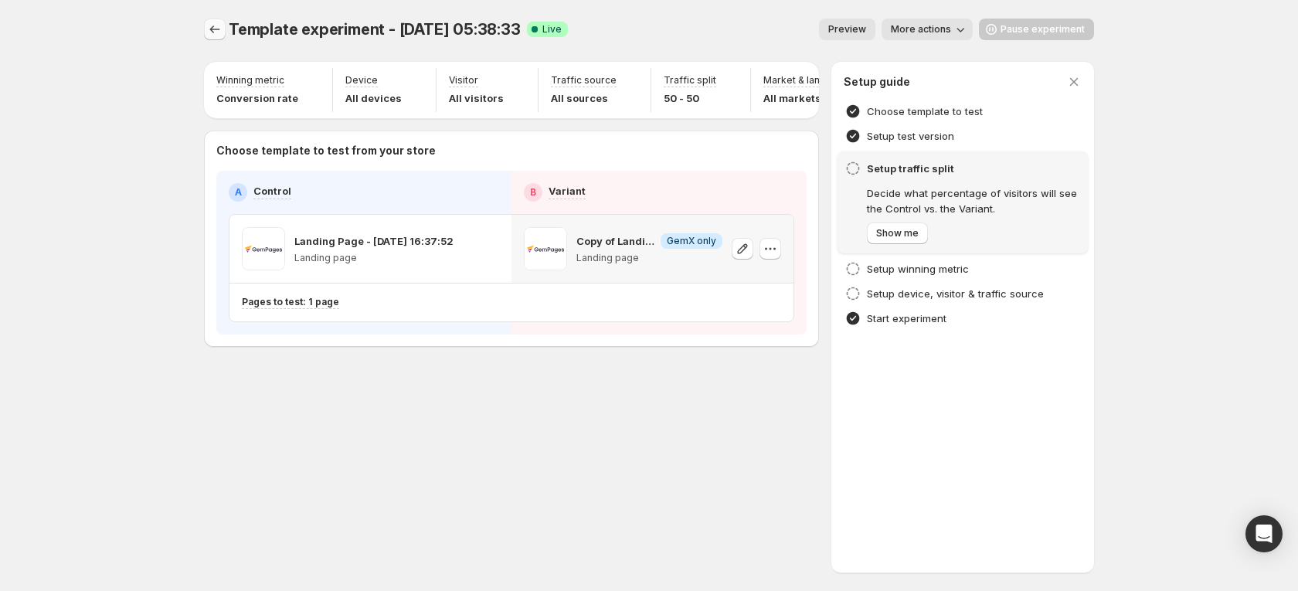
click at [208, 22] on icon "Experiments" at bounding box center [214, 29] width 15 height 15
click at [209, 22] on icon "Experiments" at bounding box center [214, 29] width 15 height 15
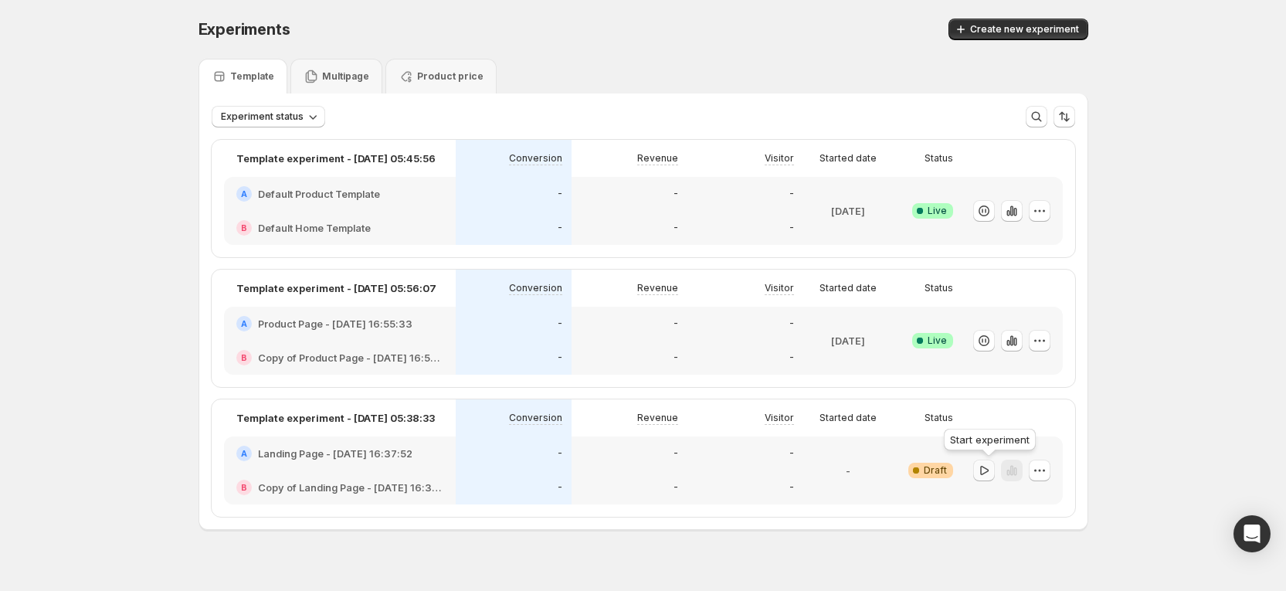
click at [983, 467] on icon "button" at bounding box center [984, 470] width 15 height 15
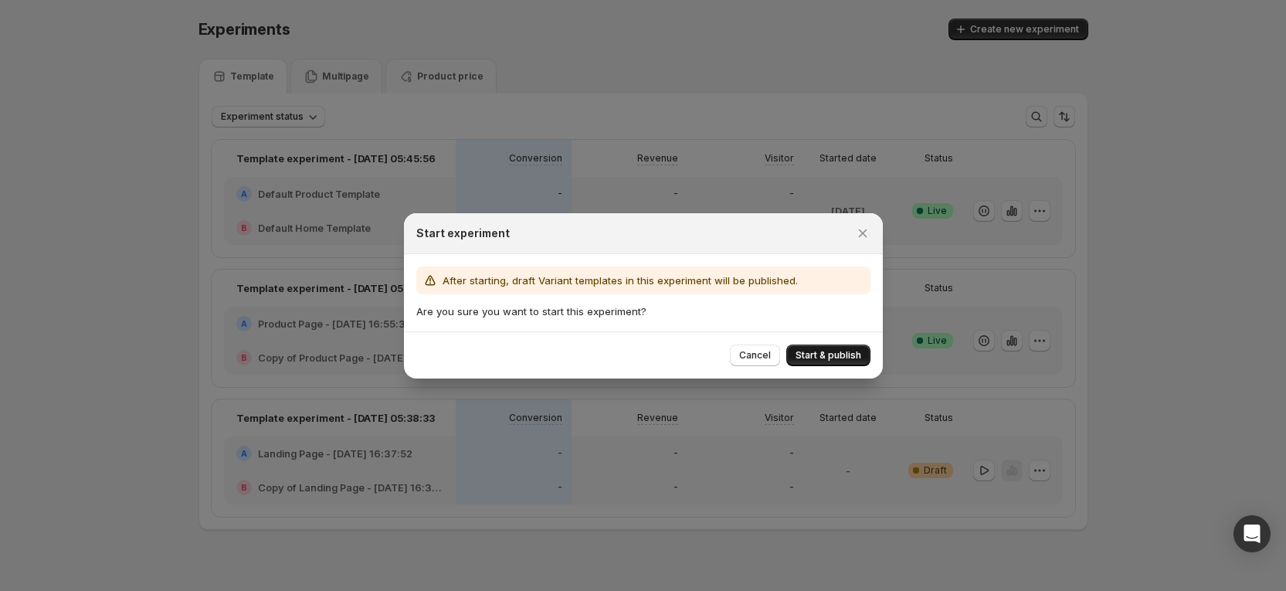
click at [846, 358] on span "Start & publish" at bounding box center [829, 355] width 66 height 12
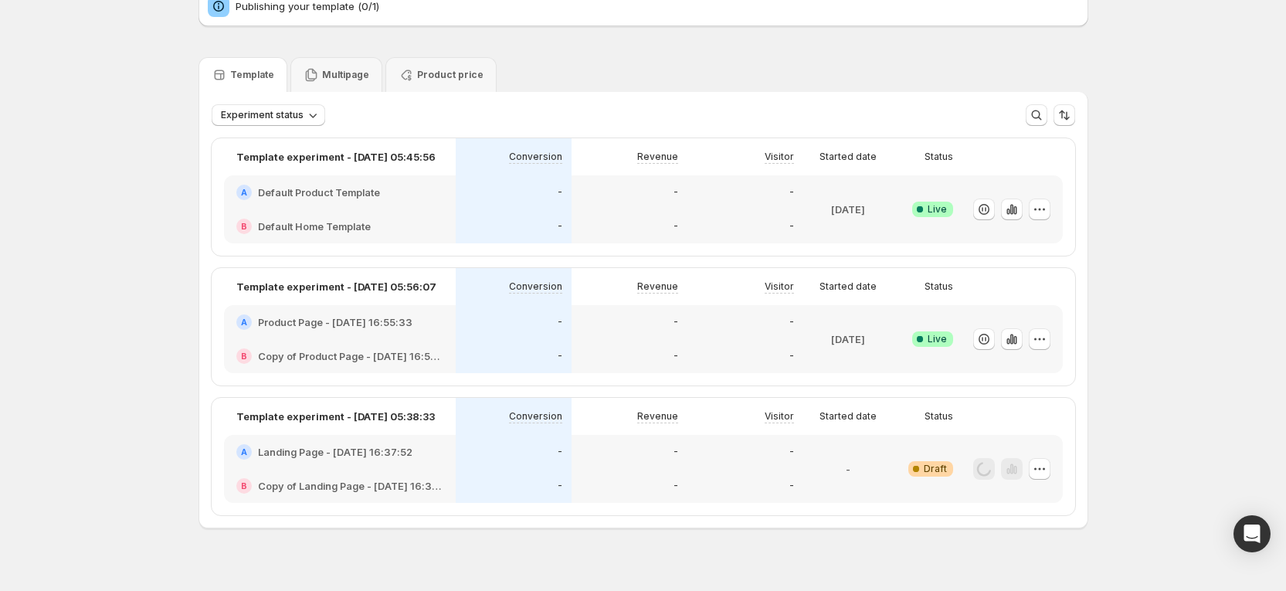
scroll to position [93, 0]
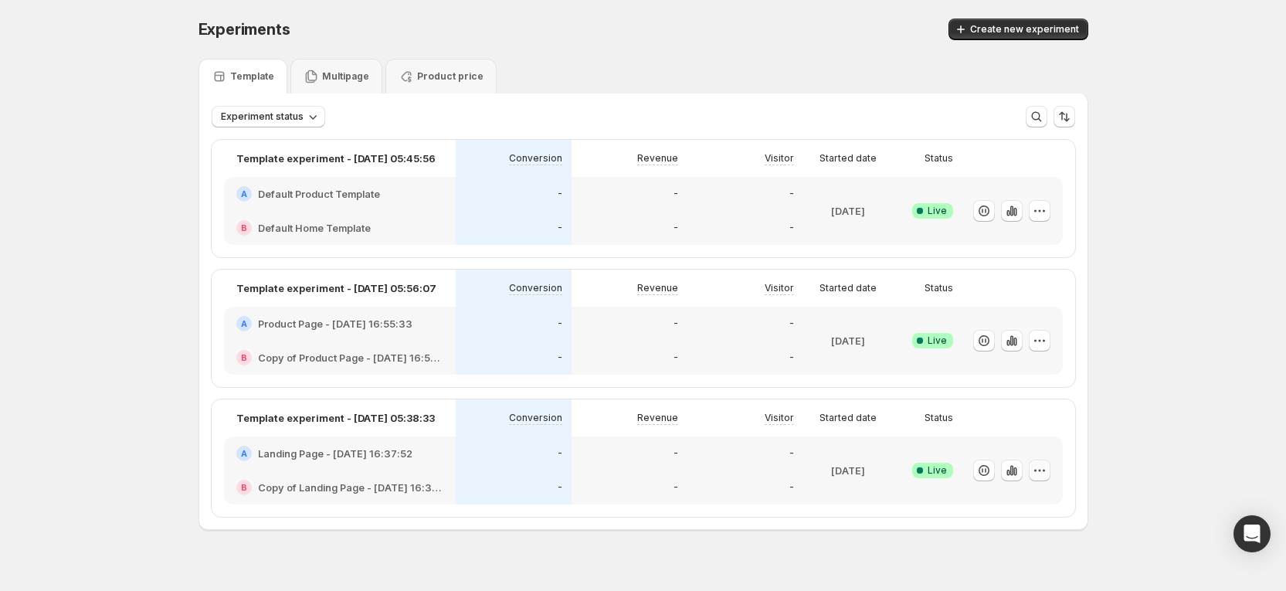
click at [1039, 467] on icon "button" at bounding box center [1039, 470] width 15 height 15
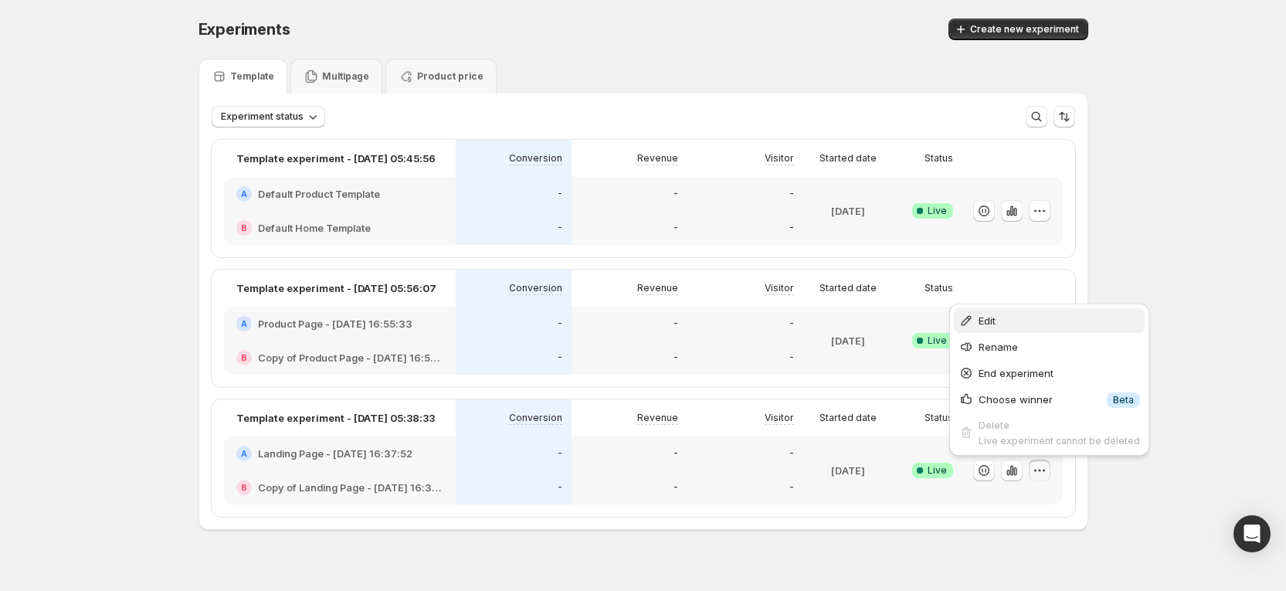
click at [1023, 328] on button "Edit" at bounding box center [1049, 320] width 191 height 25
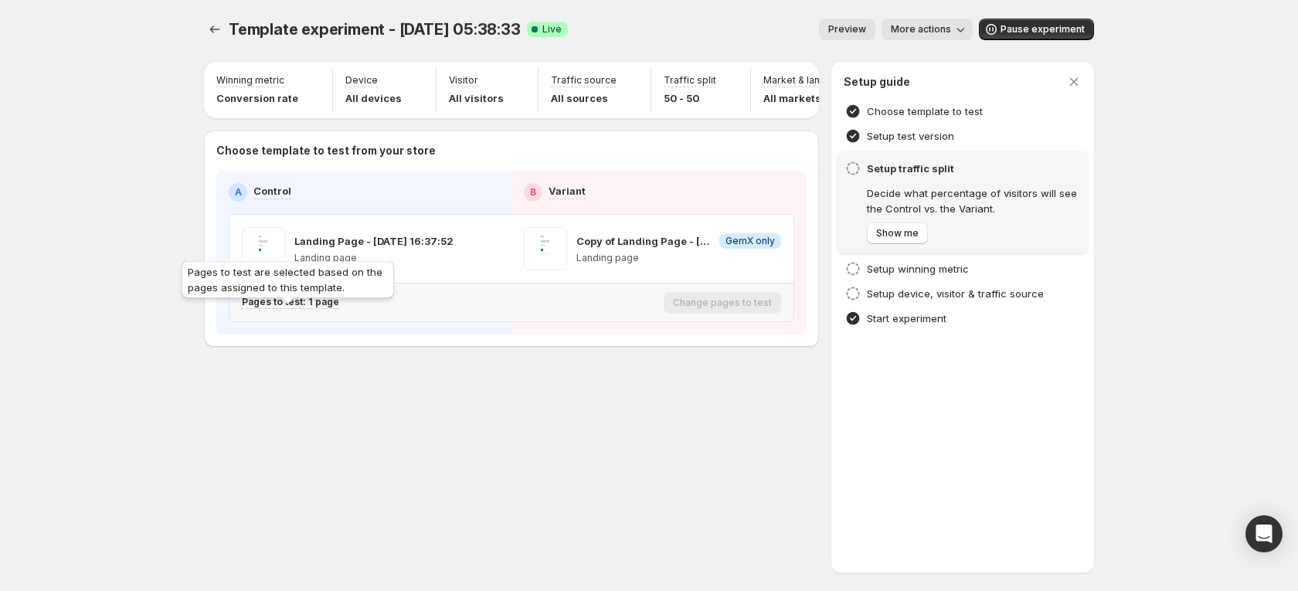
click at [304, 308] on p "Pages to test: 1 page" at bounding box center [290, 302] width 97 height 12
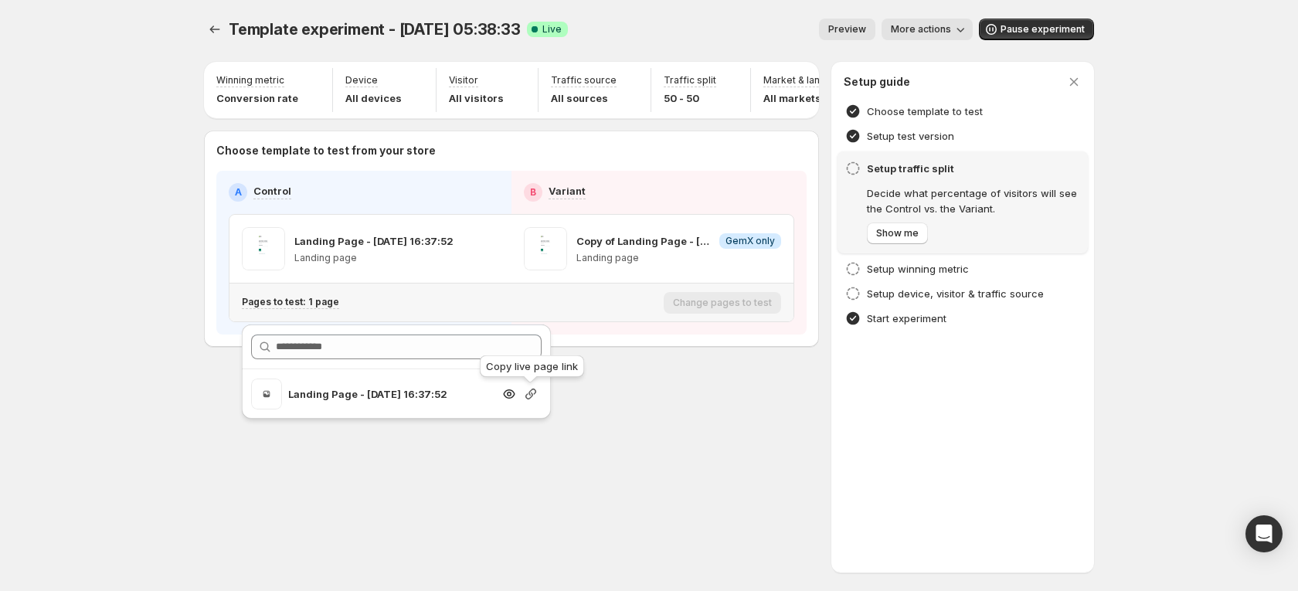
click at [527, 396] on icon "button" at bounding box center [530, 393] width 15 height 15
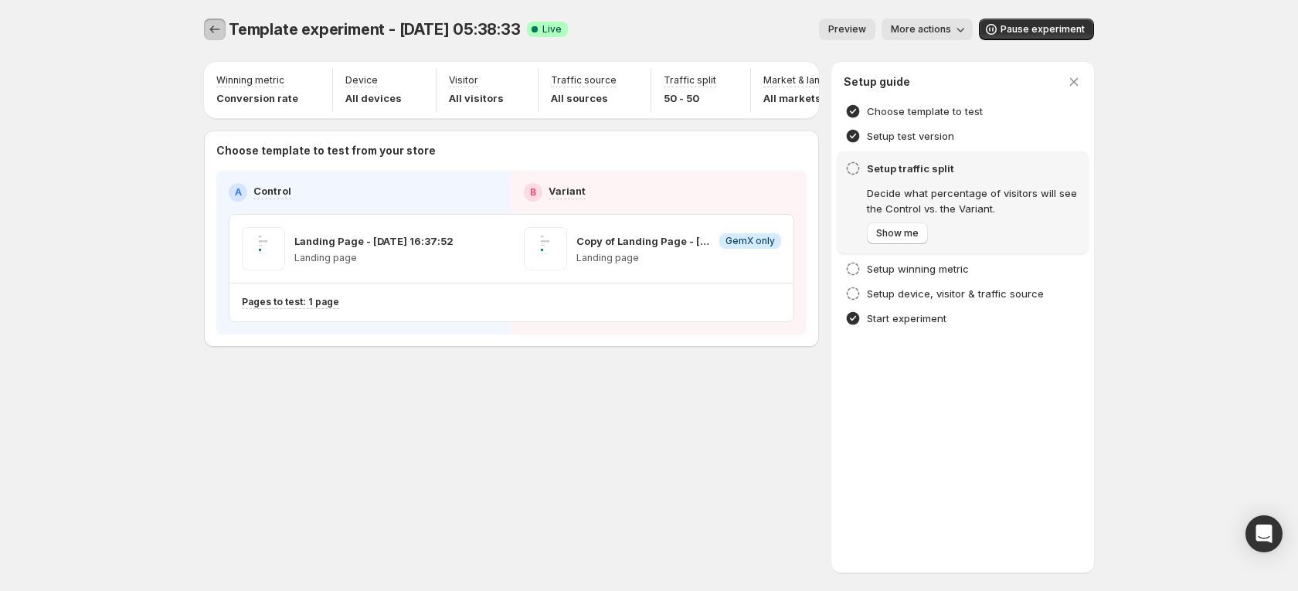
click at [213, 34] on icon "Experiments" at bounding box center [214, 29] width 15 height 15
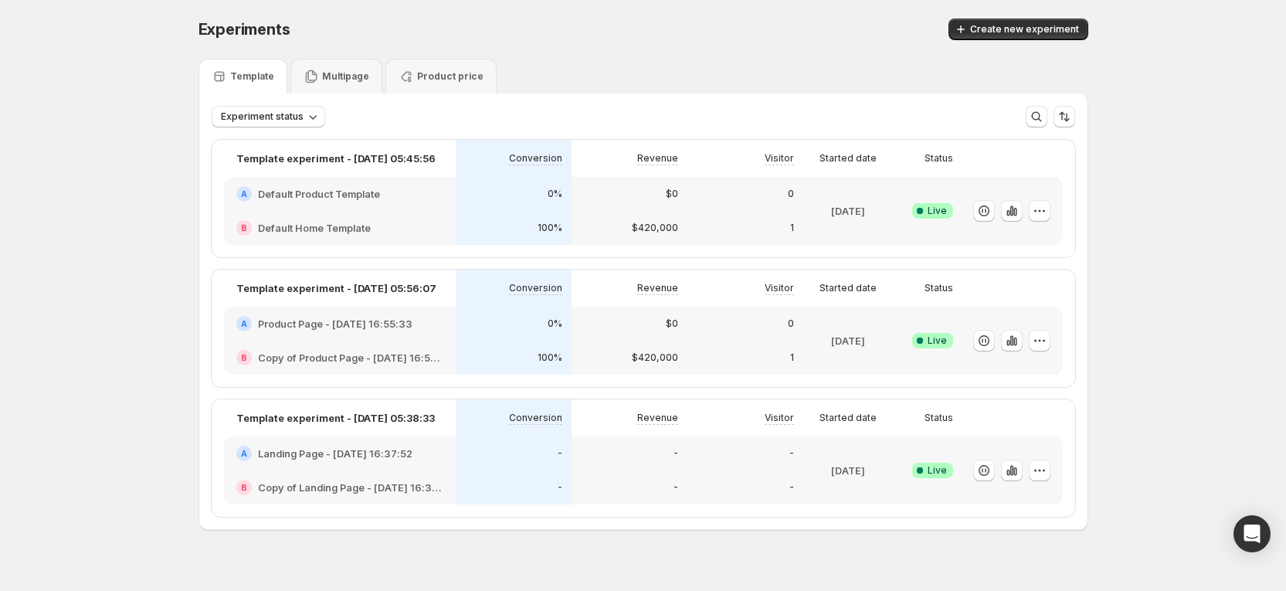
click at [693, 468] on div "-" at bounding box center [746, 454] width 116 height 34
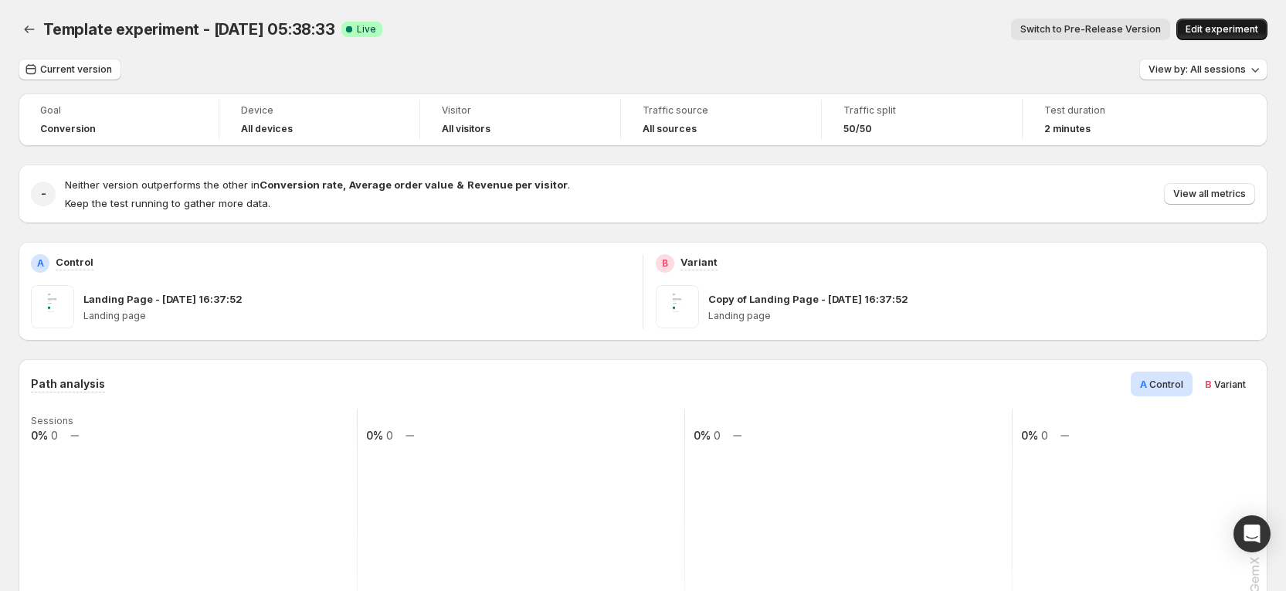
click at [1231, 37] on button "Edit experiment" at bounding box center [1222, 30] width 91 height 22
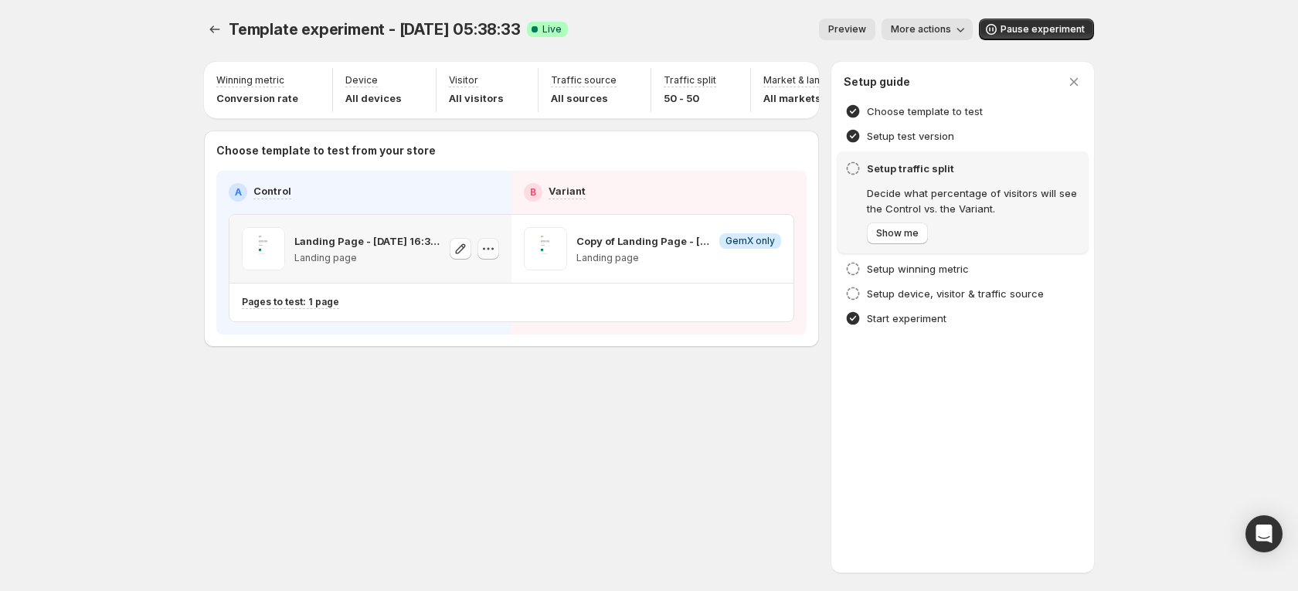
click at [484, 256] on icon "button" at bounding box center [488, 248] width 15 height 15
click at [348, 309] on div "Pages to test: 1 page" at bounding box center [450, 302] width 416 height 13
click at [329, 315] on div "Pages to test: 1 page" at bounding box center [450, 302] width 416 height 25
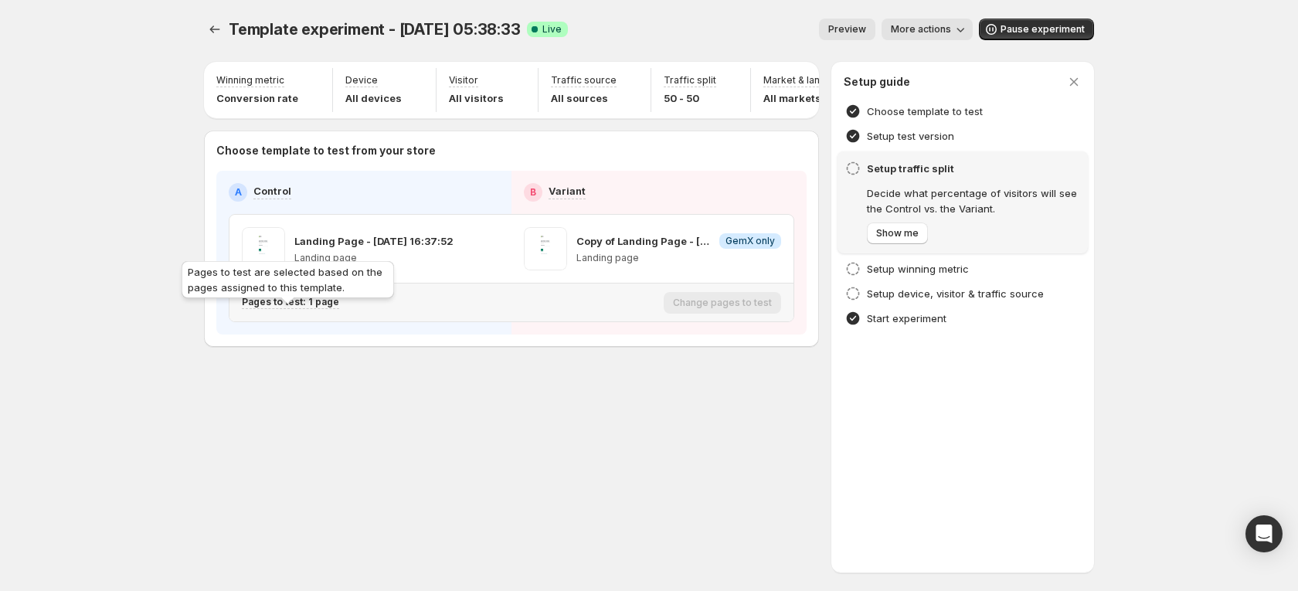
click at [323, 308] on p "Pages to test: 1 page" at bounding box center [290, 302] width 97 height 12
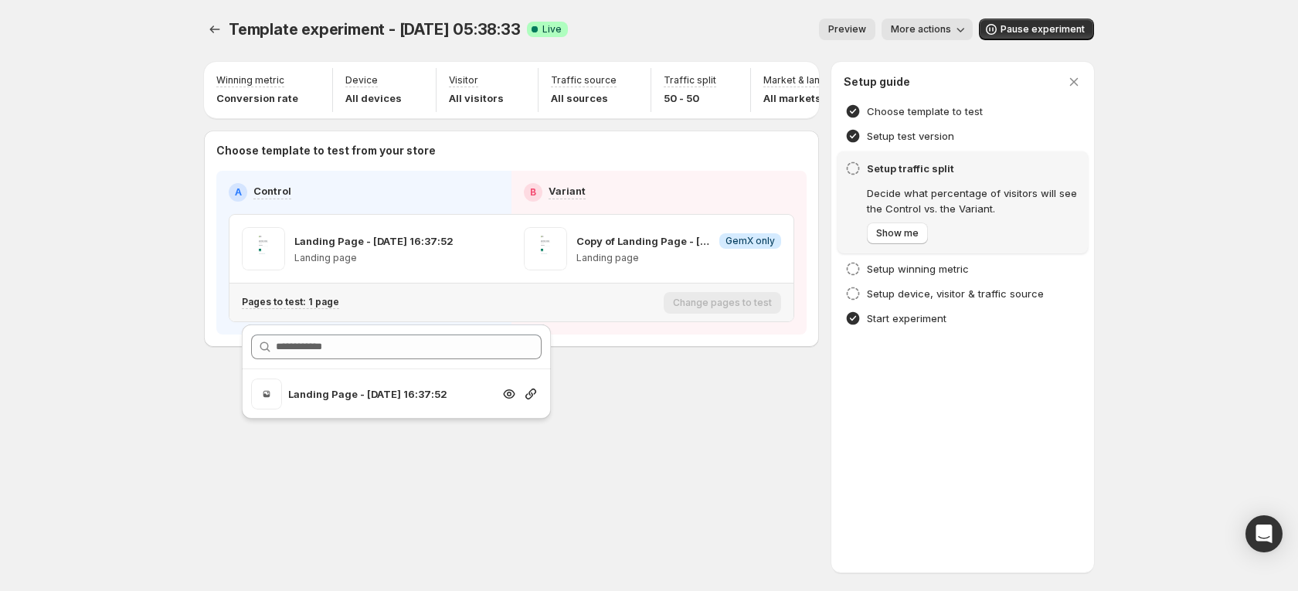
drag, startPoint x: 406, startPoint y: 406, endPoint x: 420, endPoint y: 406, distance: 13.1
click at [408, 405] on div "Landing Page - [DATE] 16:37:52" at bounding box center [390, 394] width 204 height 31
click at [535, 392] on icon "button" at bounding box center [530, 393] width 15 height 15
click at [493, 256] on icon "button" at bounding box center [488, 248] width 15 height 15
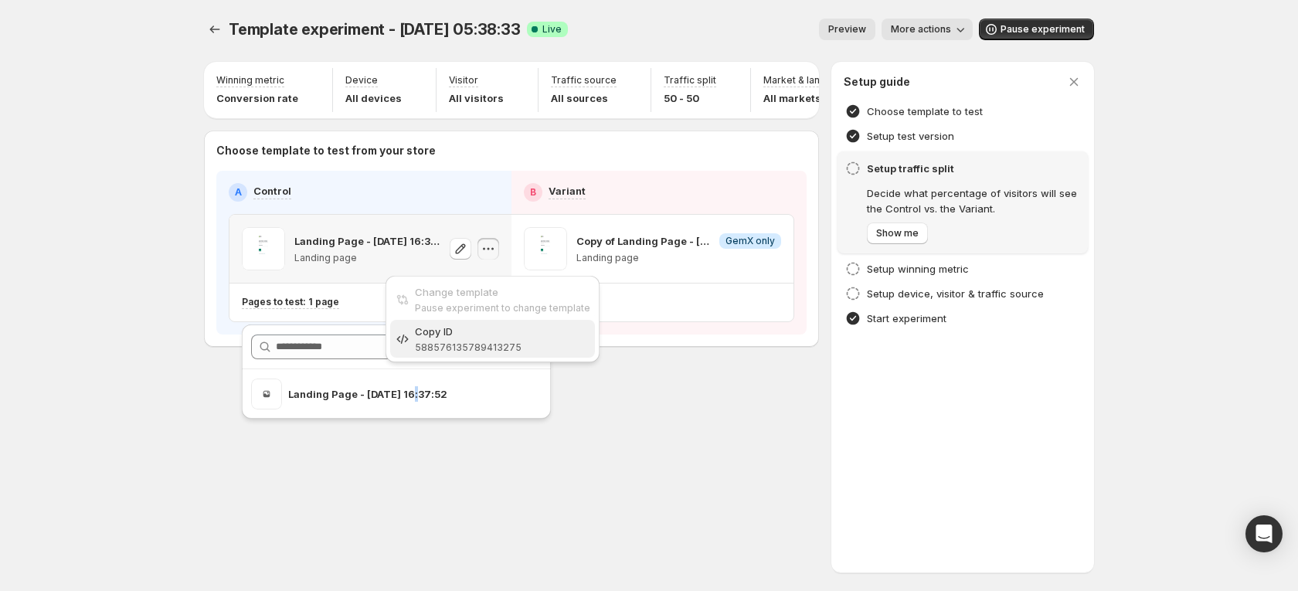
click at [498, 341] on span "588576135789413275" at bounding box center [468, 347] width 107 height 12
click at [492, 256] on icon "button" at bounding box center [488, 248] width 15 height 15
click at [487, 331] on div "Copy ID" at bounding box center [502, 331] width 175 height 15
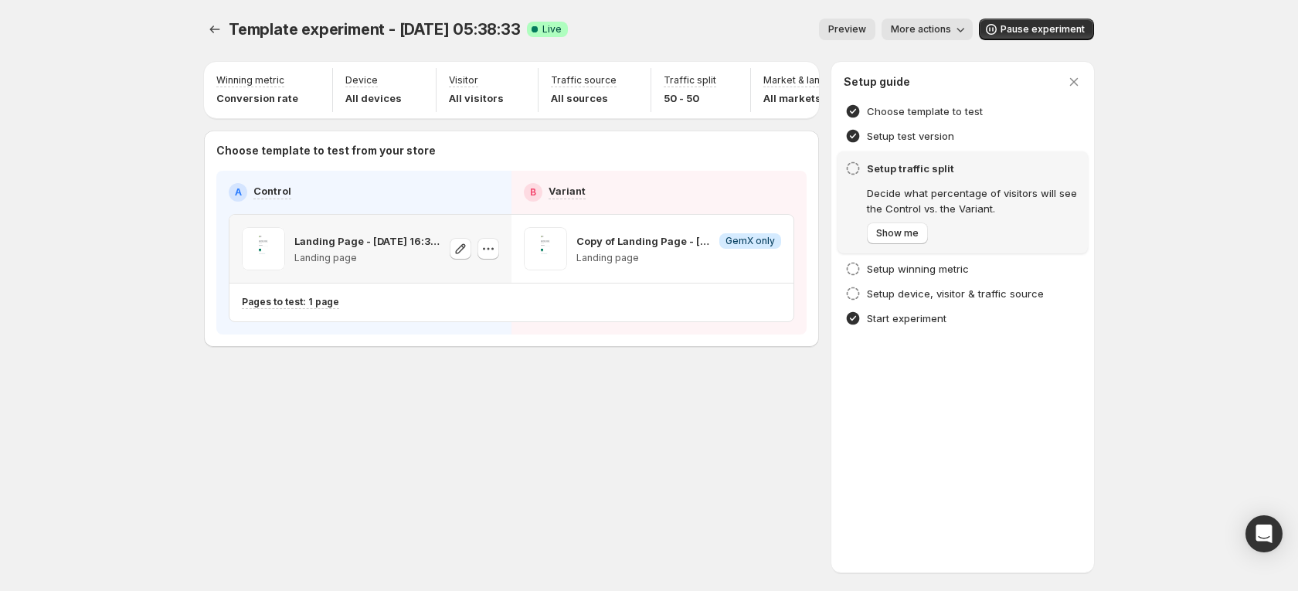
click at [443, 266] on div "Landing Page - [DATE] 16:37:52 Landing page" at bounding box center [370, 248] width 257 height 43
click at [403, 249] on p "Landing Page - [DATE] 16:37:52" at bounding box center [367, 240] width 146 height 15
click at [205, 25] on button "Experiments" at bounding box center [215, 30] width 22 height 22
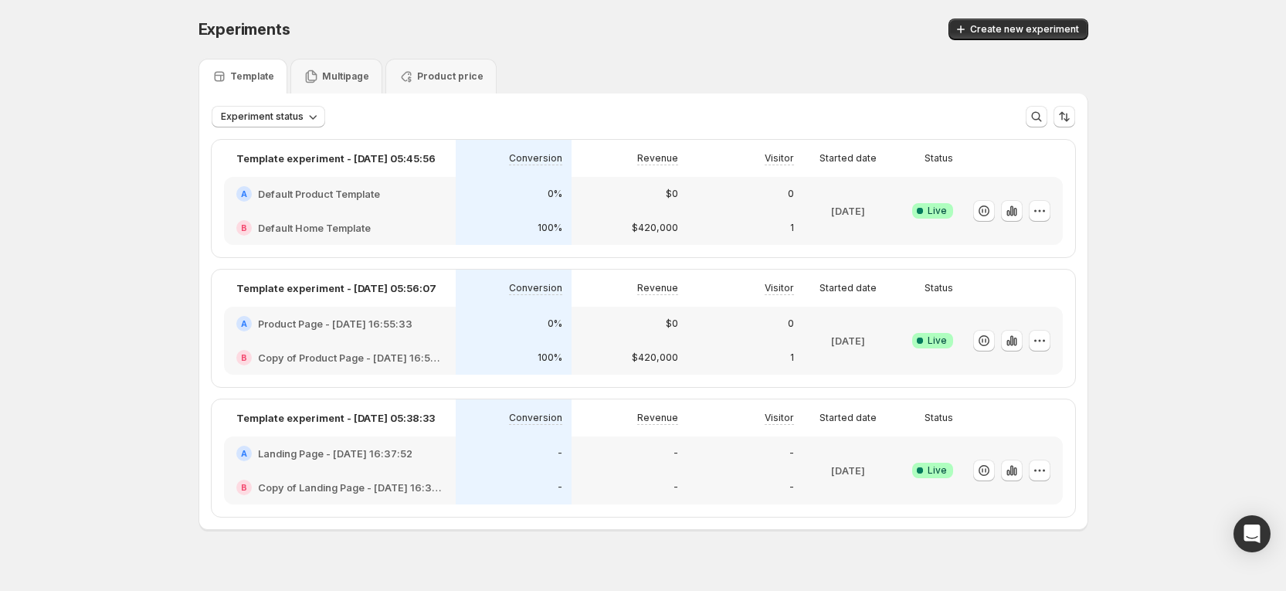
scroll to position [22, 0]
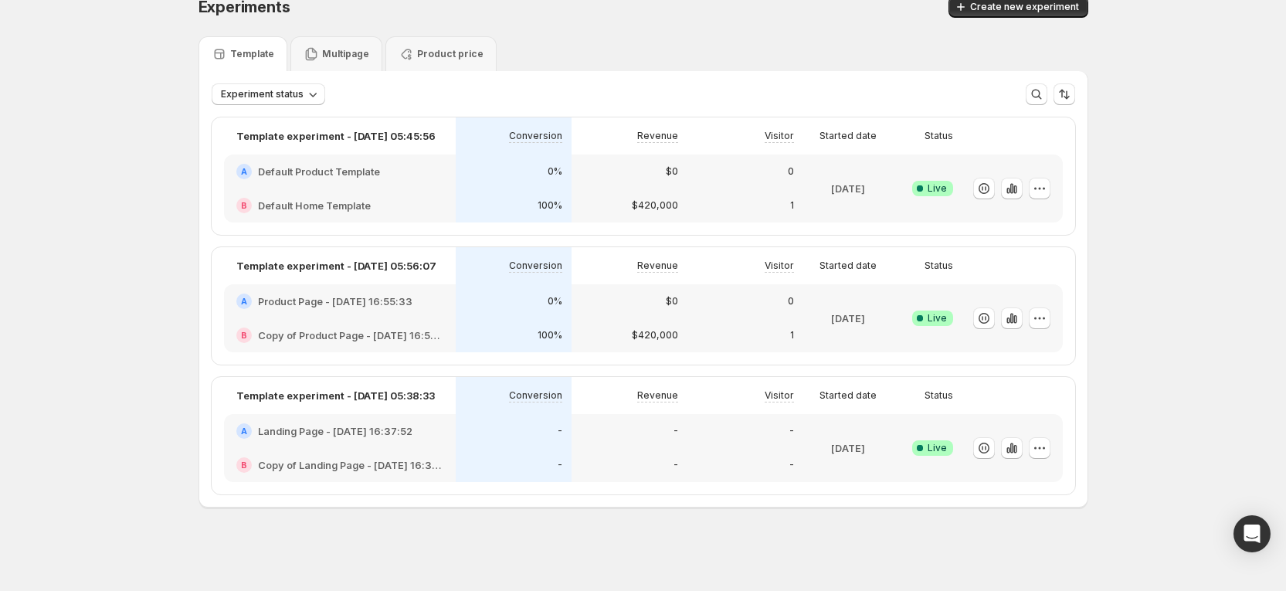
click at [843, 452] on p "[DATE]" at bounding box center [848, 447] width 34 height 15
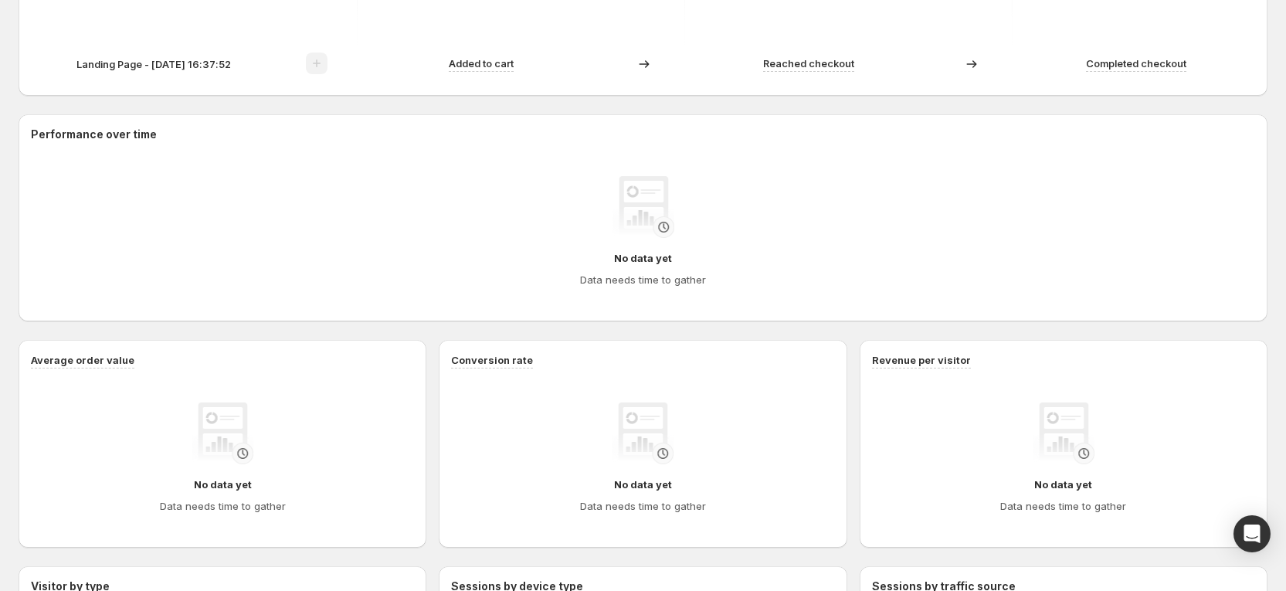
scroll to position [811, 0]
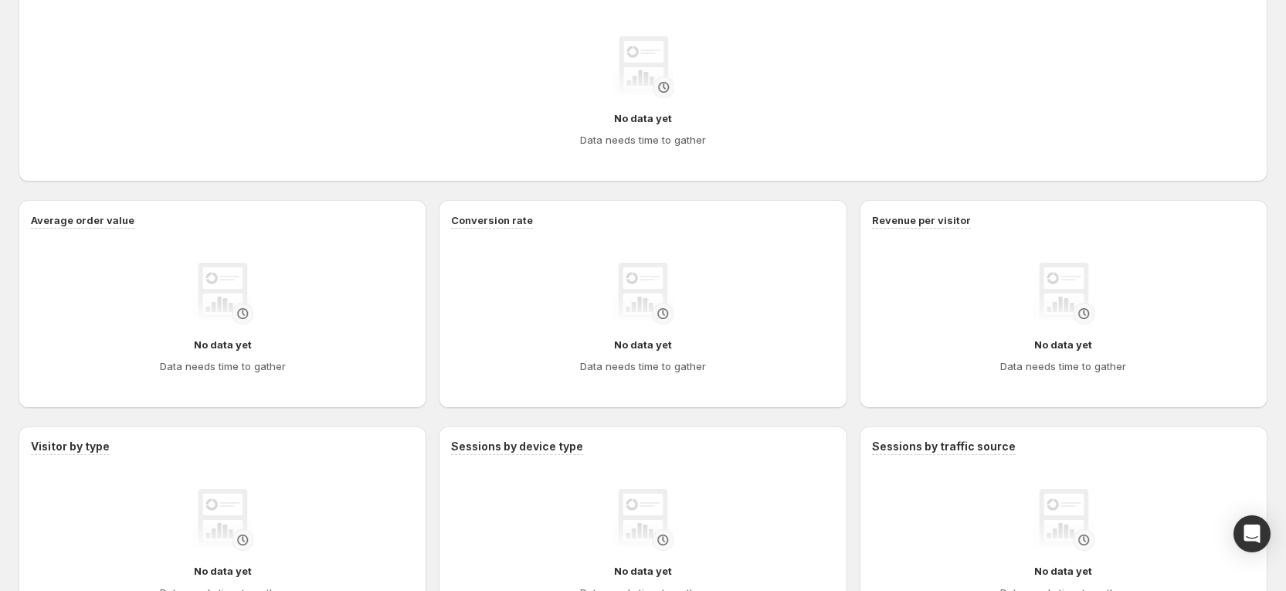
scroll to position [22, 0]
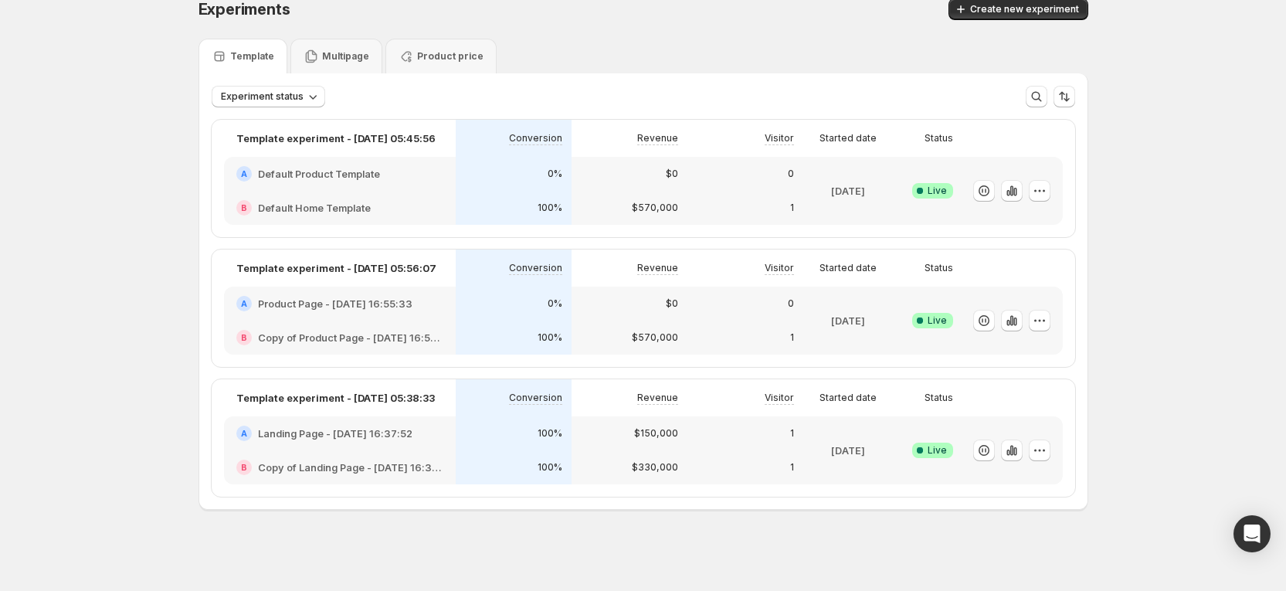
scroll to position [22, 0]
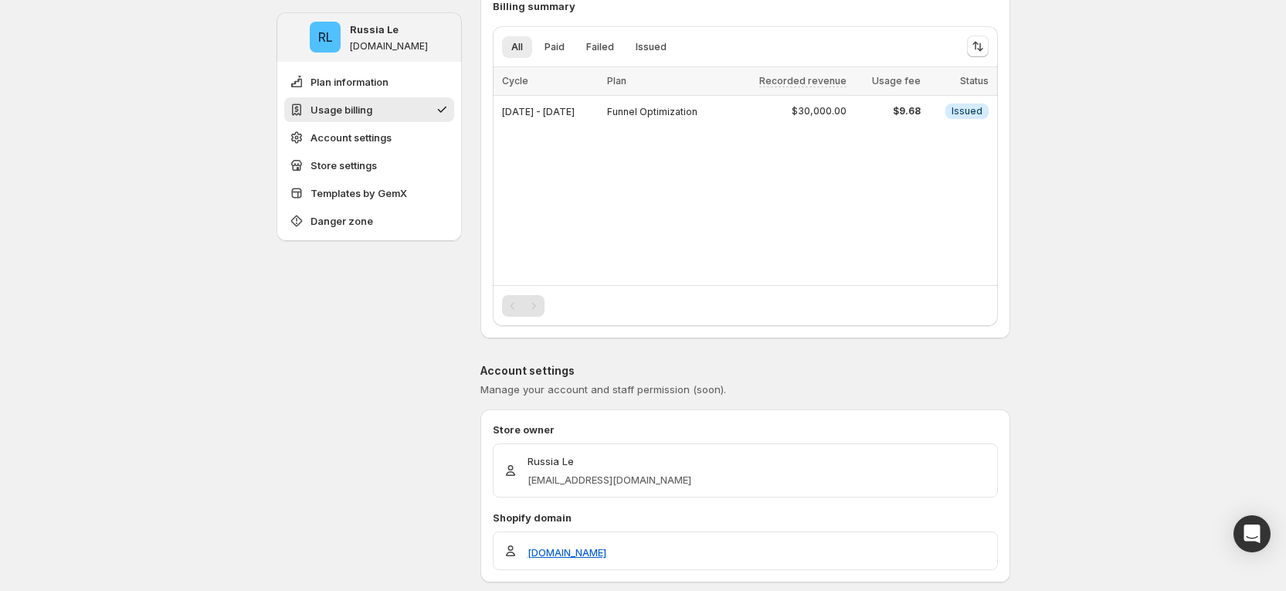
scroll to position [254, 0]
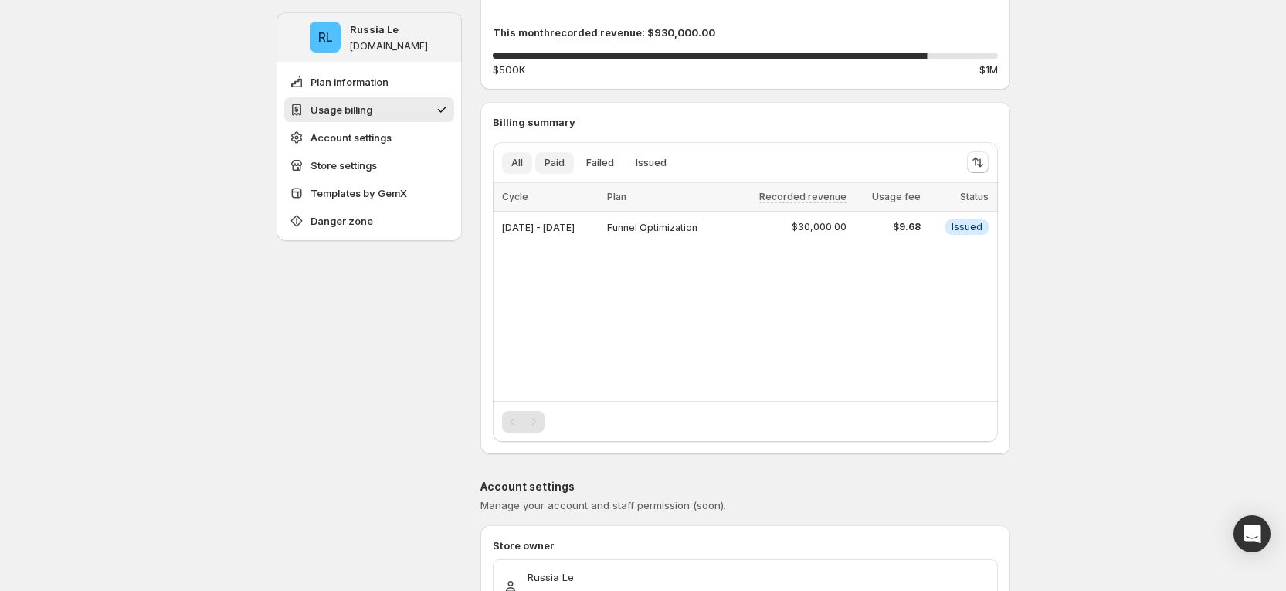
click at [562, 168] on span "Paid" at bounding box center [555, 163] width 20 height 12
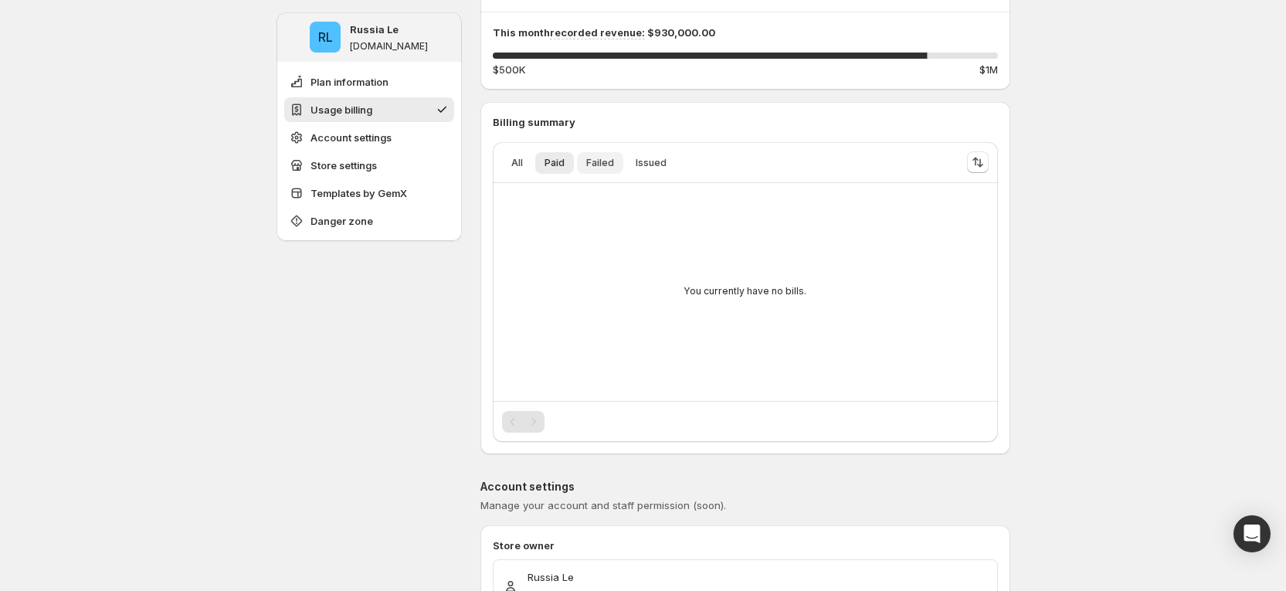
click at [607, 163] on span "Failed" at bounding box center [600, 163] width 28 height 12
click at [557, 158] on span "Paid" at bounding box center [555, 163] width 20 height 12
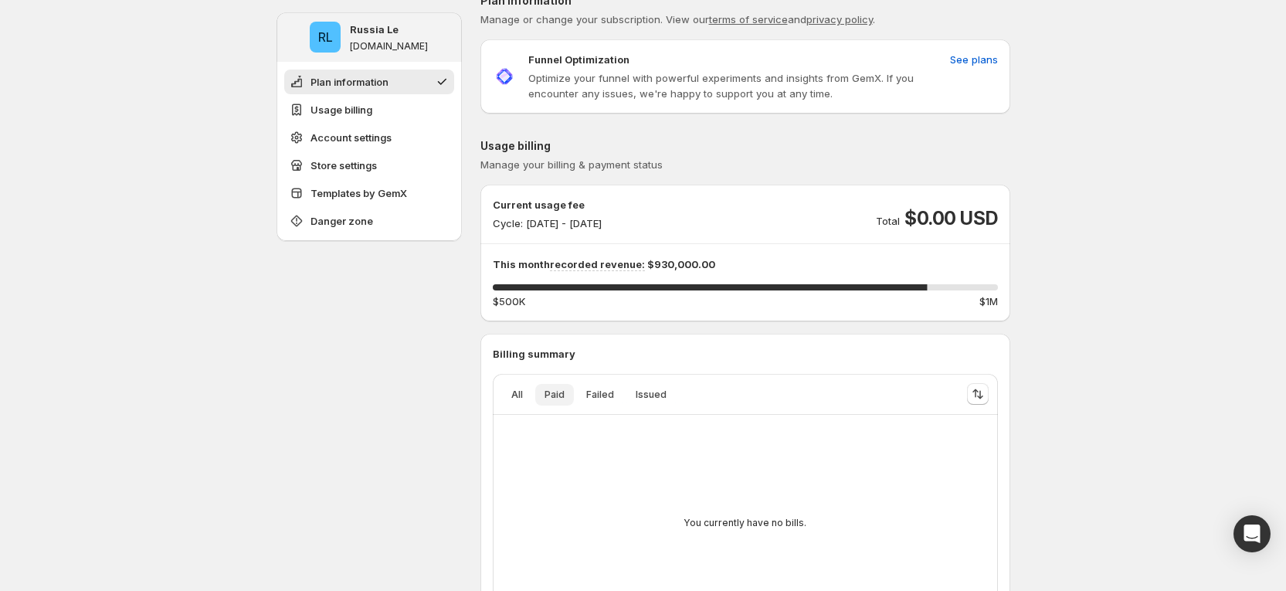
scroll to position [138, 0]
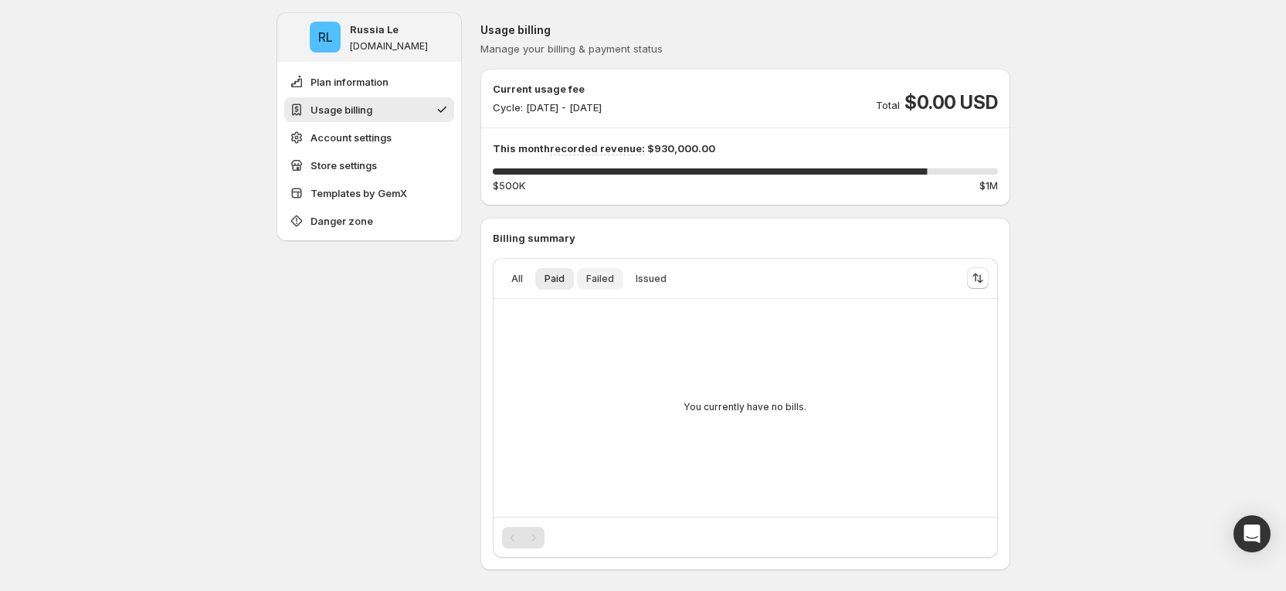
click at [613, 280] on span "Failed" at bounding box center [600, 279] width 28 height 12
click at [667, 284] on span "Issued" at bounding box center [651, 279] width 31 height 12
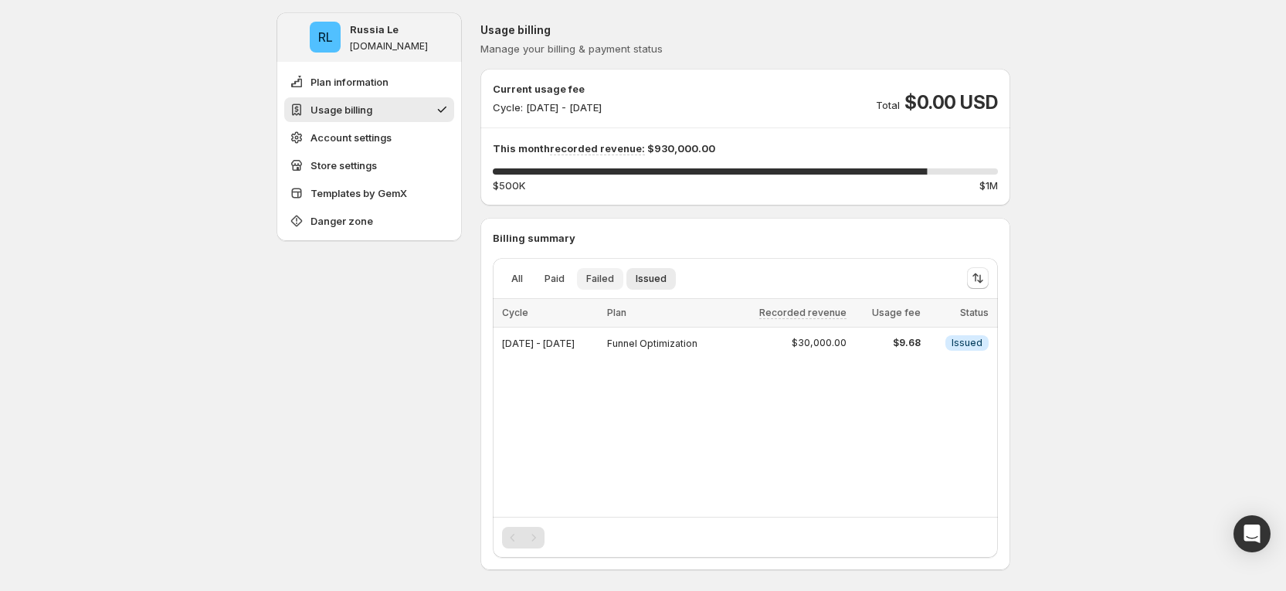
click at [603, 283] on span "Failed" at bounding box center [600, 279] width 28 height 12
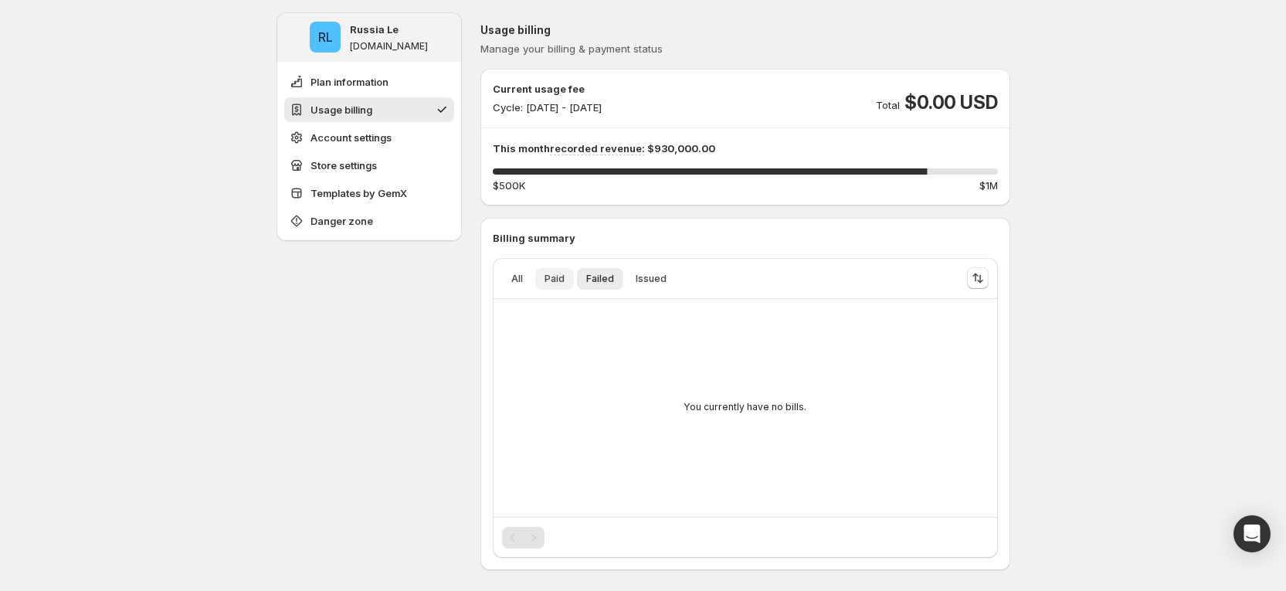
click at [565, 283] on span "Paid" at bounding box center [555, 279] width 20 height 12
drag, startPoint x: 864, startPoint y: 100, endPoint x: 1051, endPoint y: 96, distance: 187.8
click at [523, 277] on span "All" at bounding box center [517, 279] width 12 height 12
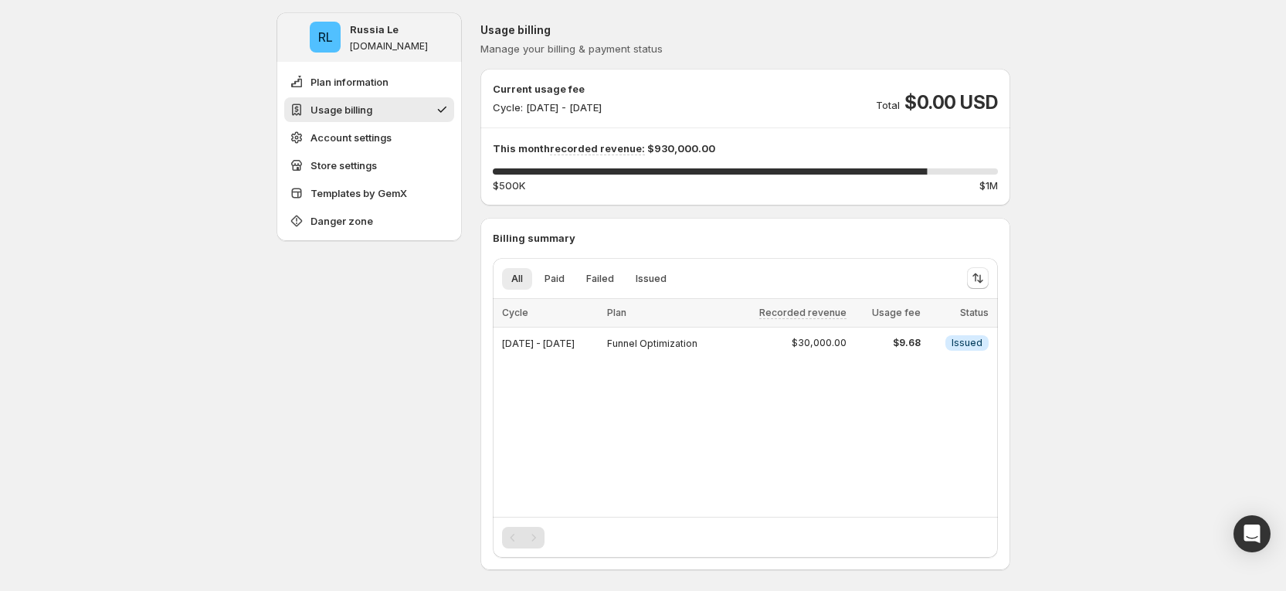
drag, startPoint x: 723, startPoint y: 151, endPoint x: 498, endPoint y: 151, distance: 224.8
click at [498, 151] on p "This month recorded revenue: $930,000.00" at bounding box center [745, 148] width 505 height 15
drag, startPoint x: 526, startPoint y: 348, endPoint x: 583, endPoint y: 343, distance: 57.4
click at [575, 343] on span "[DATE] - [DATE]" at bounding box center [538, 344] width 73 height 12
